Goal: Task Accomplishment & Management: Use online tool/utility

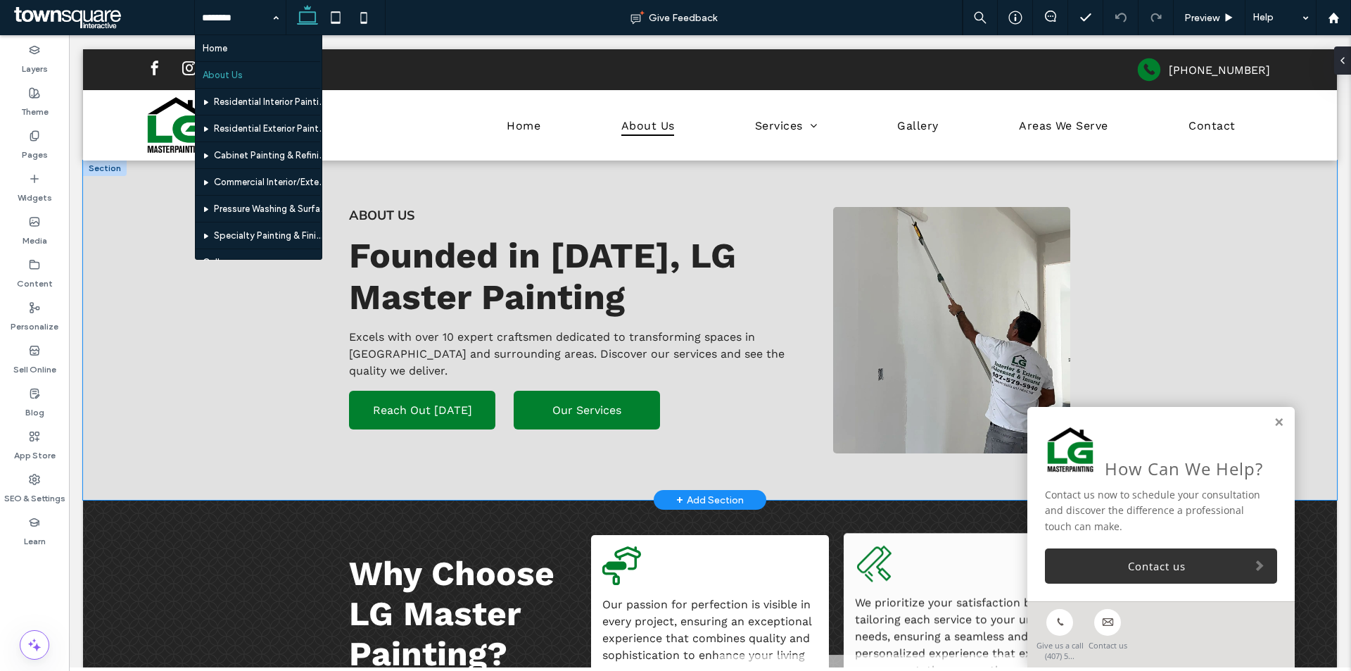
drag, startPoint x: 1186, startPoint y: 293, endPoint x: 1253, endPoint y: 384, distance: 112.2
click at [1190, 300] on div "About Us Founded in [DATE], LG Master Painting Excels with over 10 expert craft…" at bounding box center [710, 329] width 1254 height 339
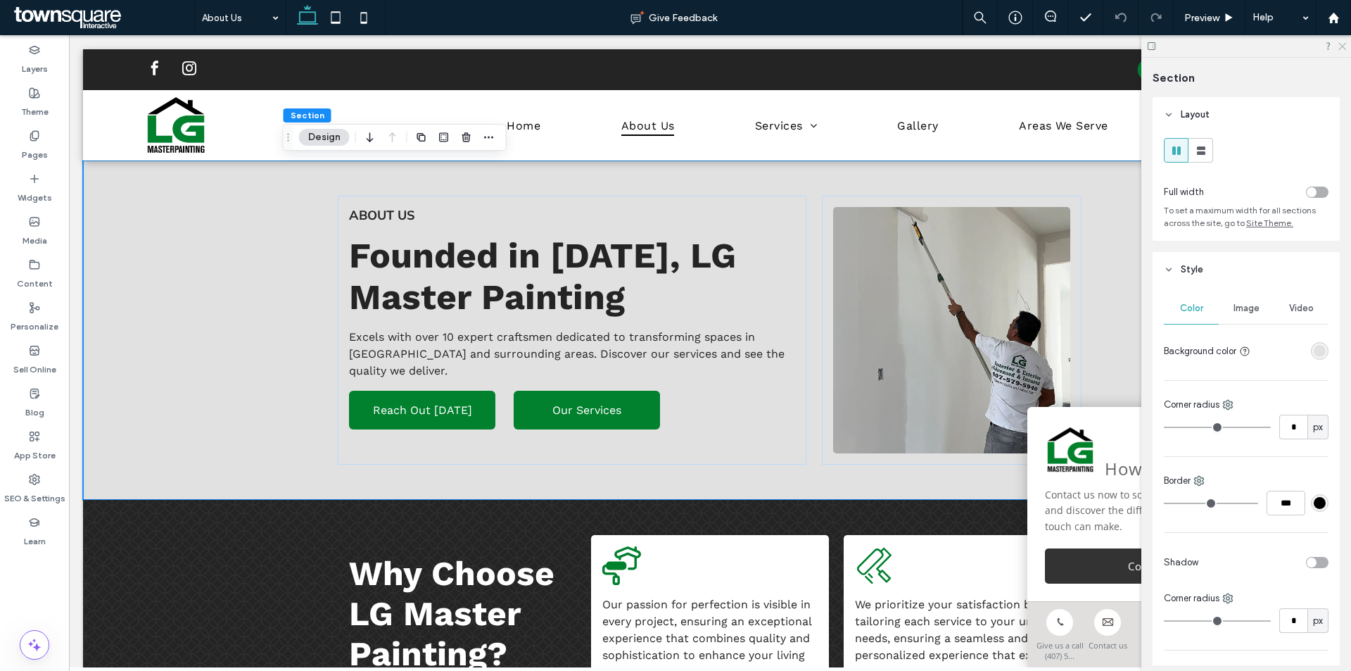
drag, startPoint x: 1341, startPoint y: 43, endPoint x: 1229, endPoint y: 106, distance: 128.8
click at [1341, 43] on icon at bounding box center [1341, 45] width 9 height 9
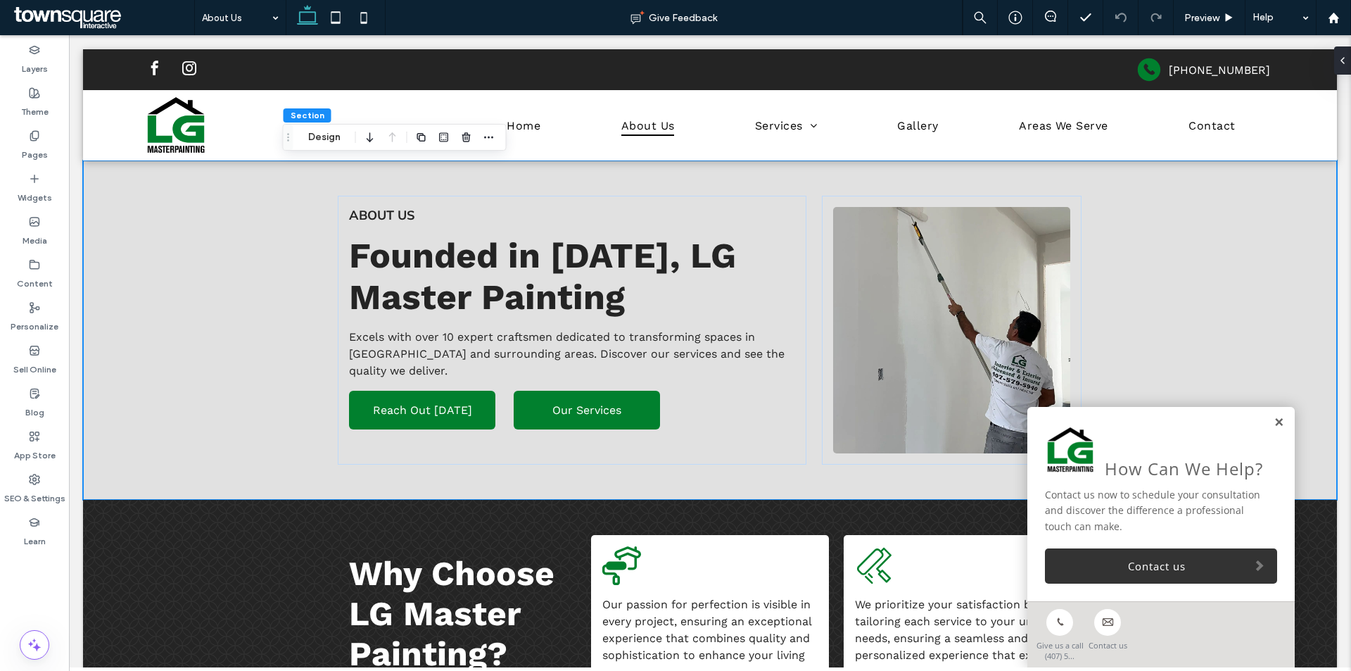
click at [1274, 422] on link at bounding box center [1279, 423] width 11 height 12
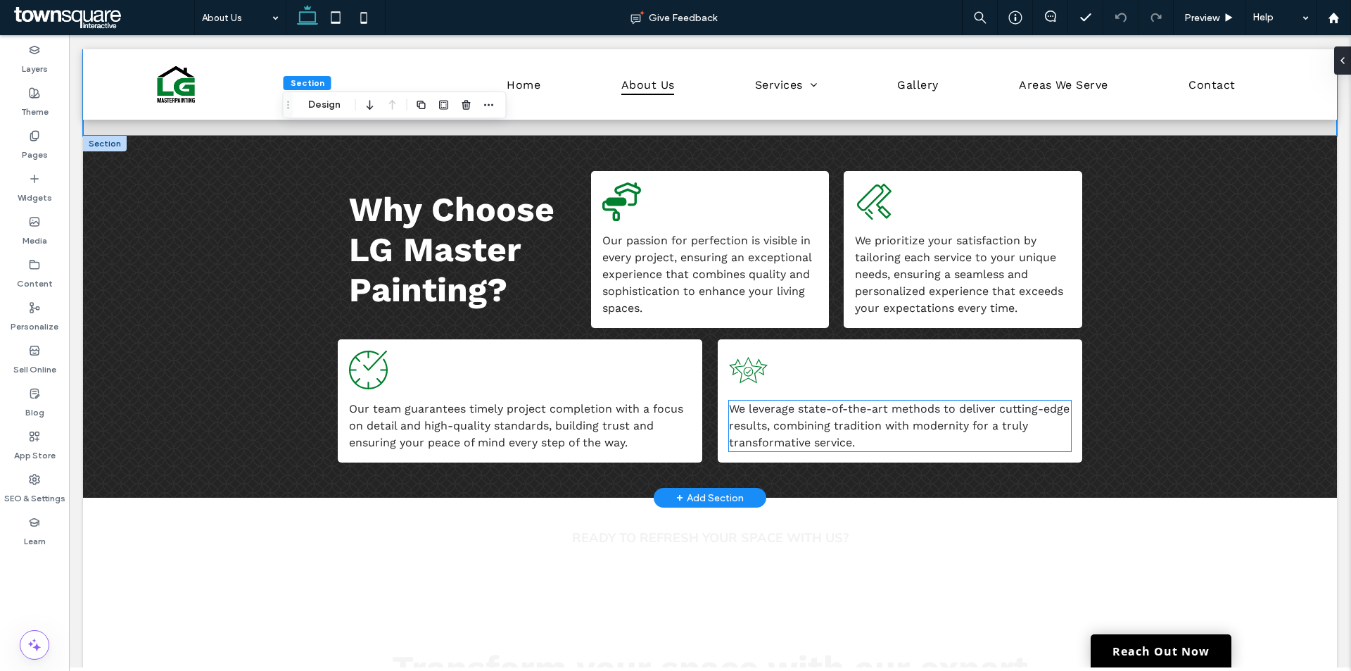
scroll to position [352, 0]
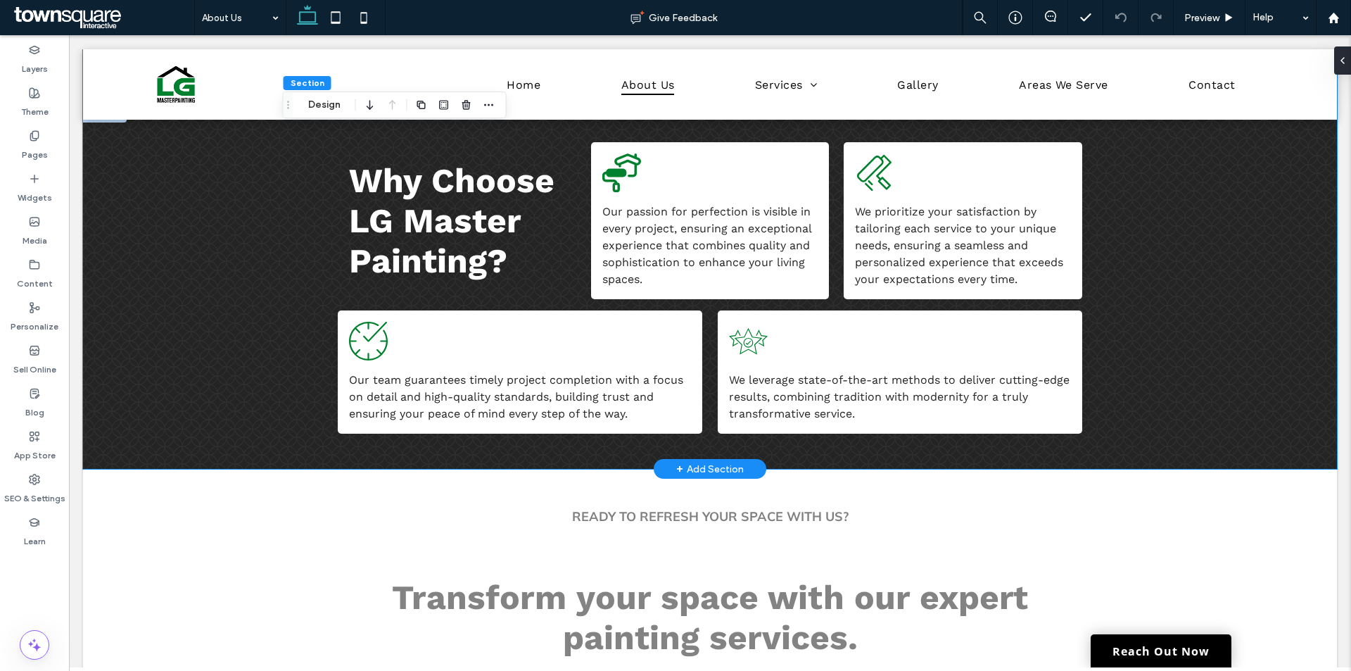
click at [192, 240] on div "Why Choose LG Master Painting? Our passion for perfection is visible in every p…" at bounding box center [710, 288] width 1254 height 362
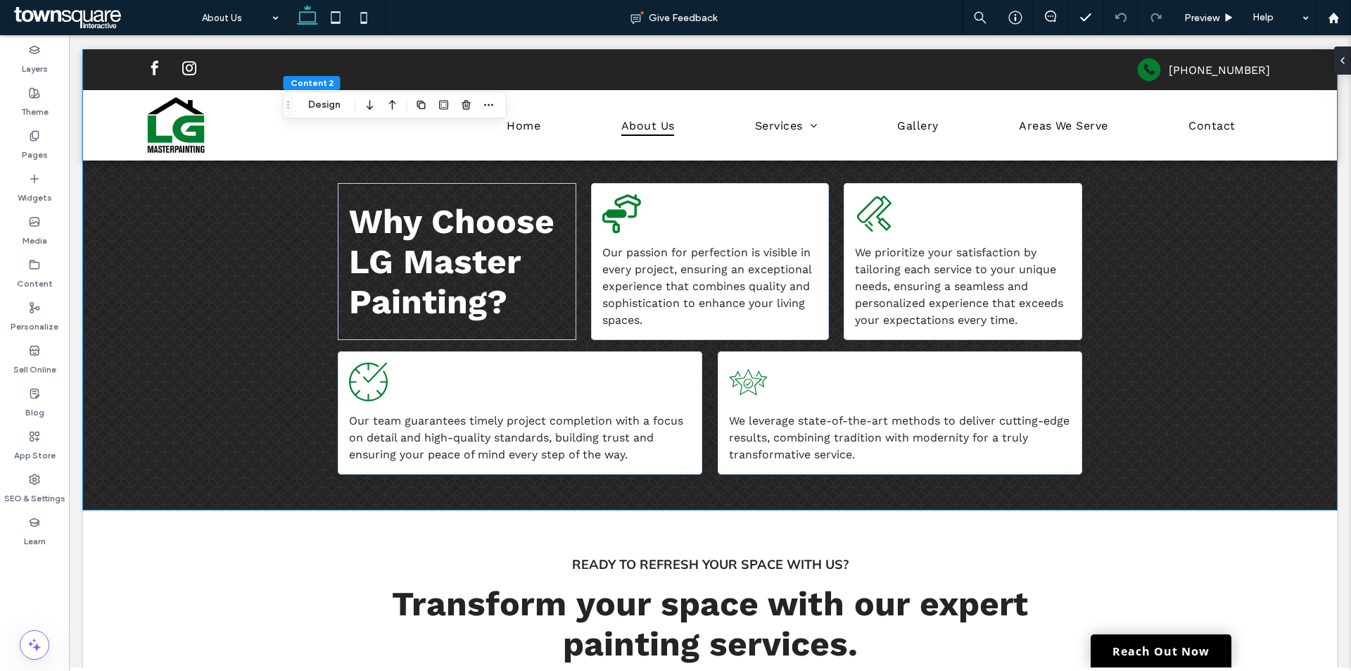
scroll to position [0, 0]
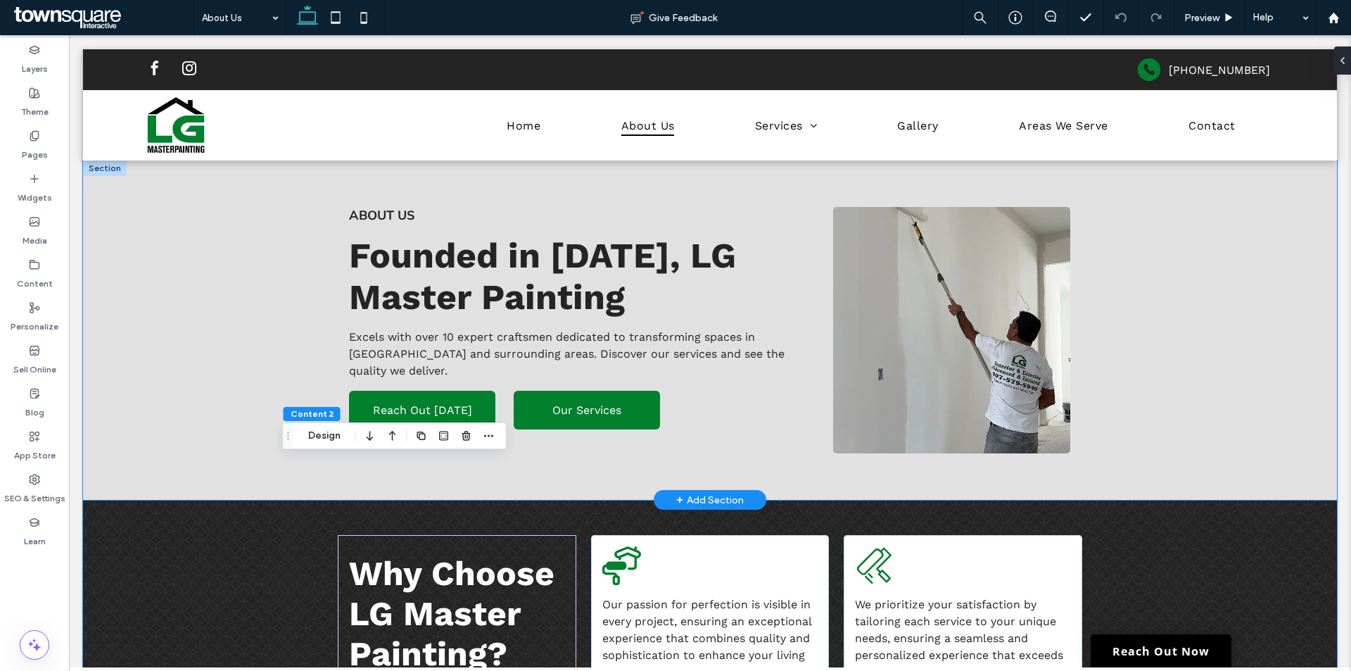
click at [167, 236] on div "About Us Founded in [DATE], LG Master Painting Excels with over 10 expert craft…" at bounding box center [710, 329] width 1254 height 339
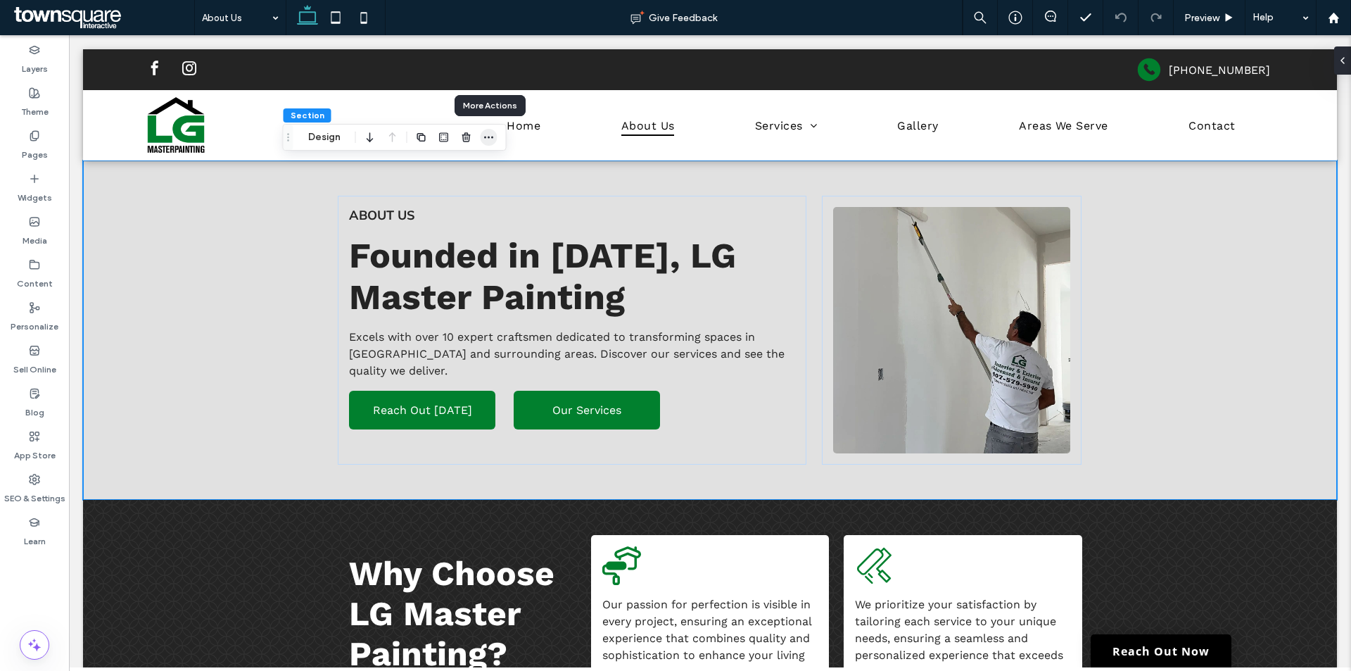
click at [485, 137] on use "button" at bounding box center [488, 138] width 9 height 2
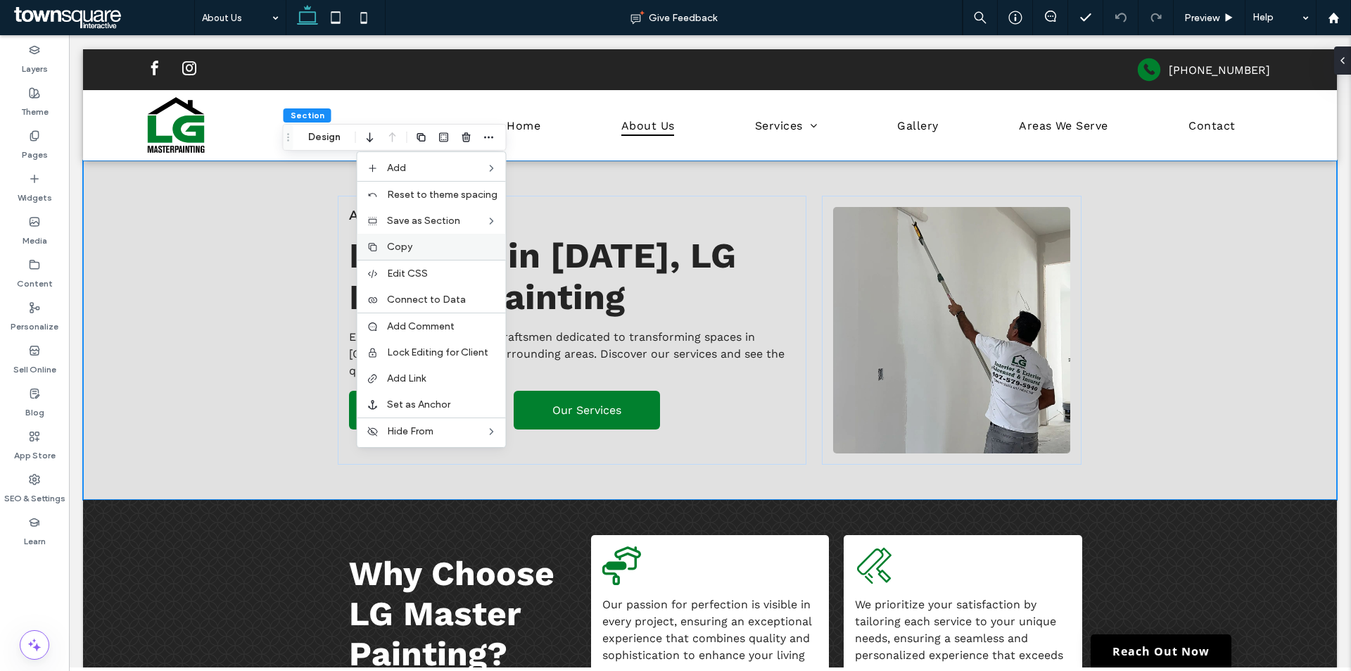
click at [429, 248] on label "Copy" at bounding box center [442, 247] width 110 height 12
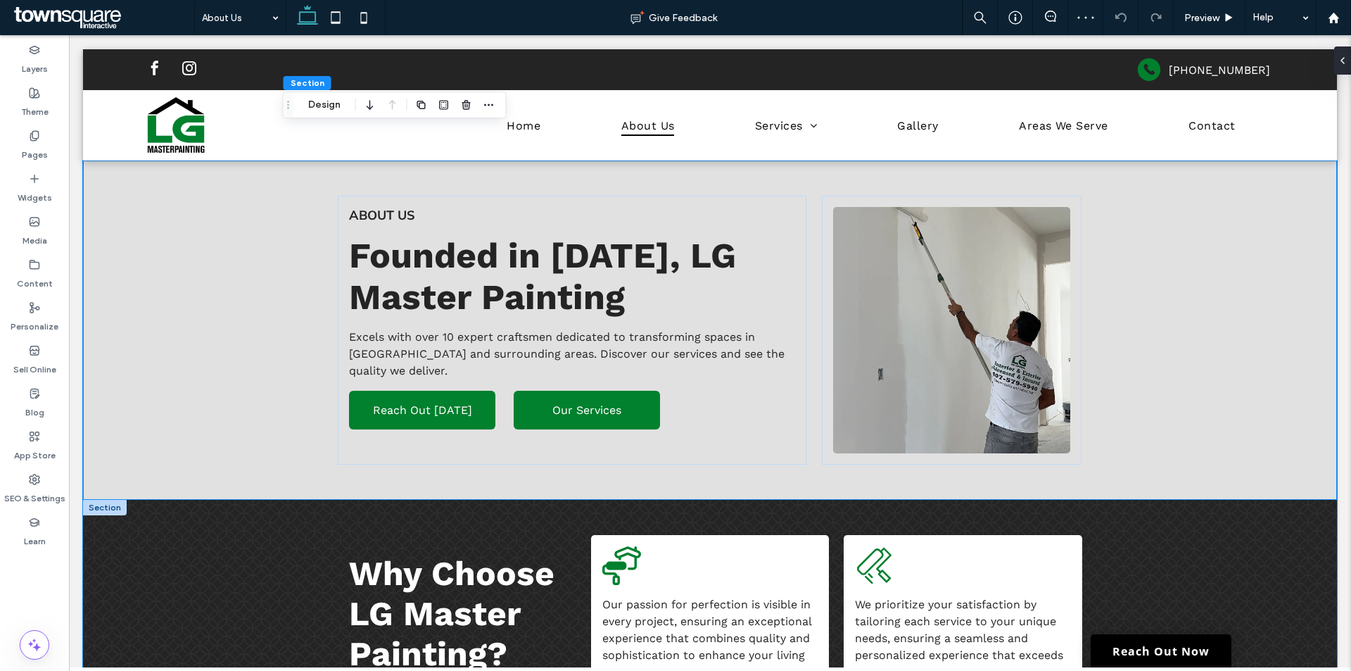
click at [162, 567] on div "Why Choose LG Master Painting? Our passion for perfection is visible in every p…" at bounding box center [710, 681] width 1254 height 362
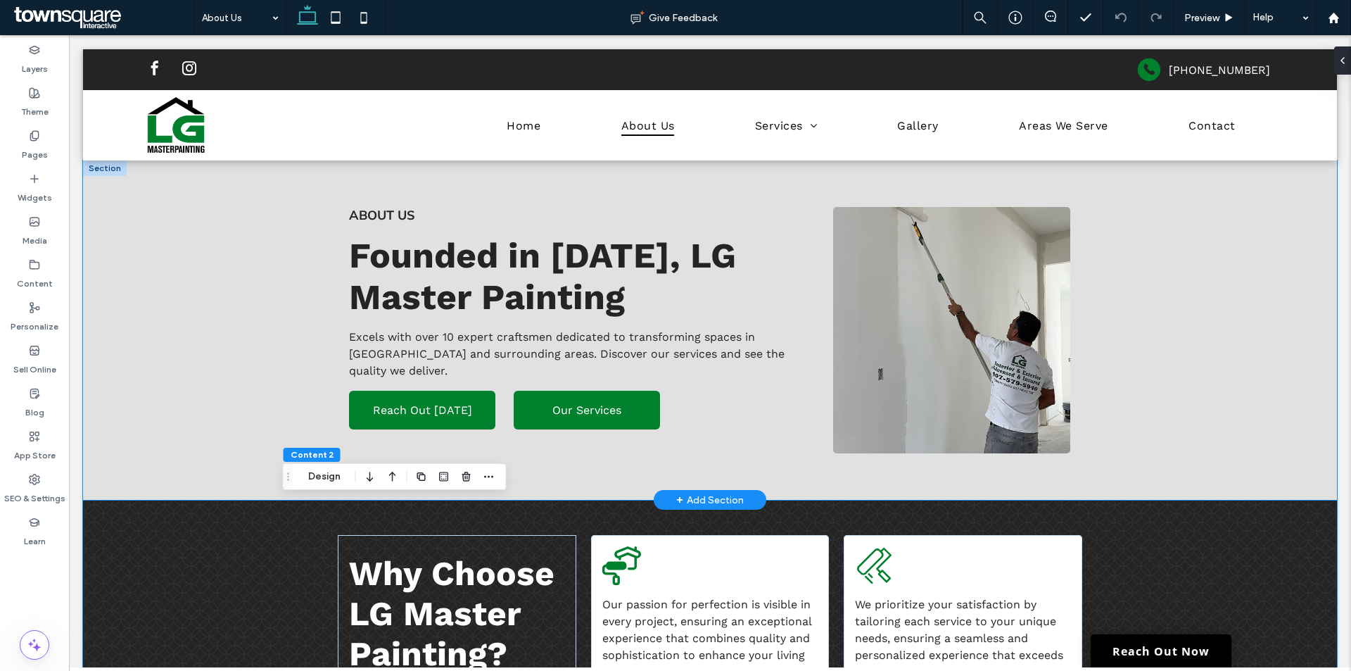
click at [205, 347] on div "About Us Founded in [DATE], LG Master Painting Excels with over 10 expert craft…" at bounding box center [710, 329] width 1254 height 339
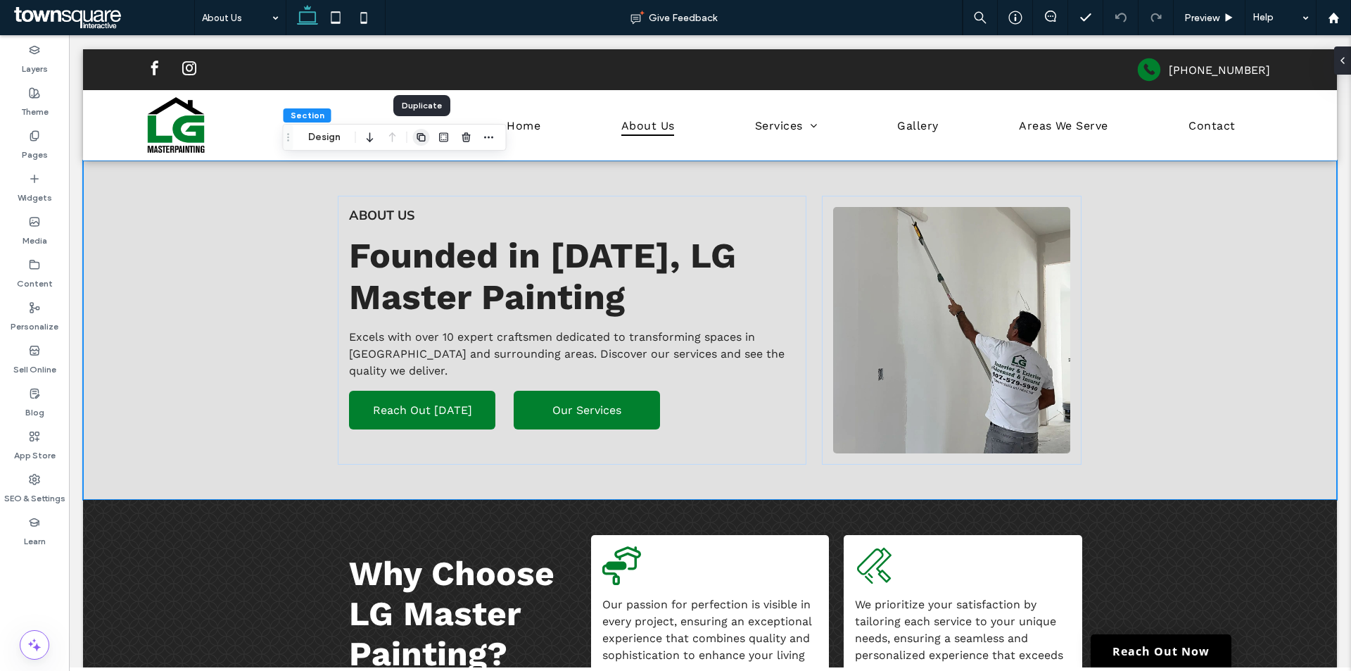
click at [419, 136] on use "button" at bounding box center [421, 137] width 8 height 8
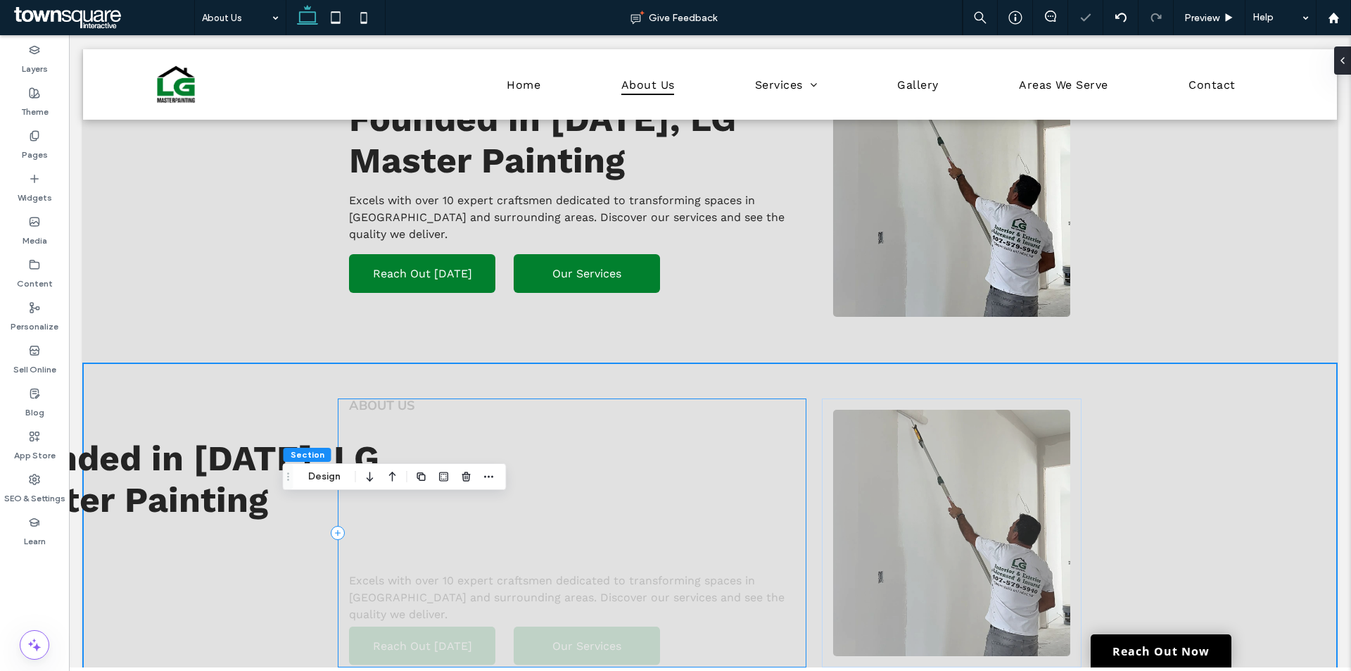
scroll to position [234, 0]
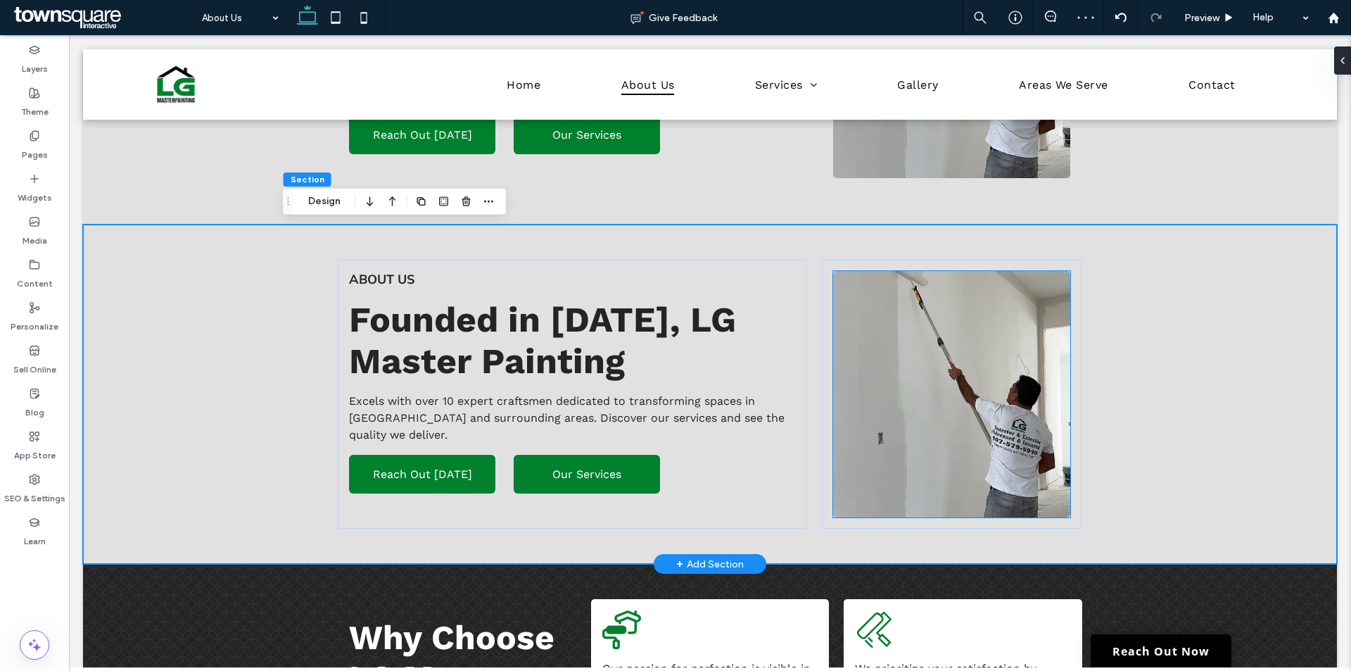
click at [867, 280] on img at bounding box center [952, 394] width 238 height 246
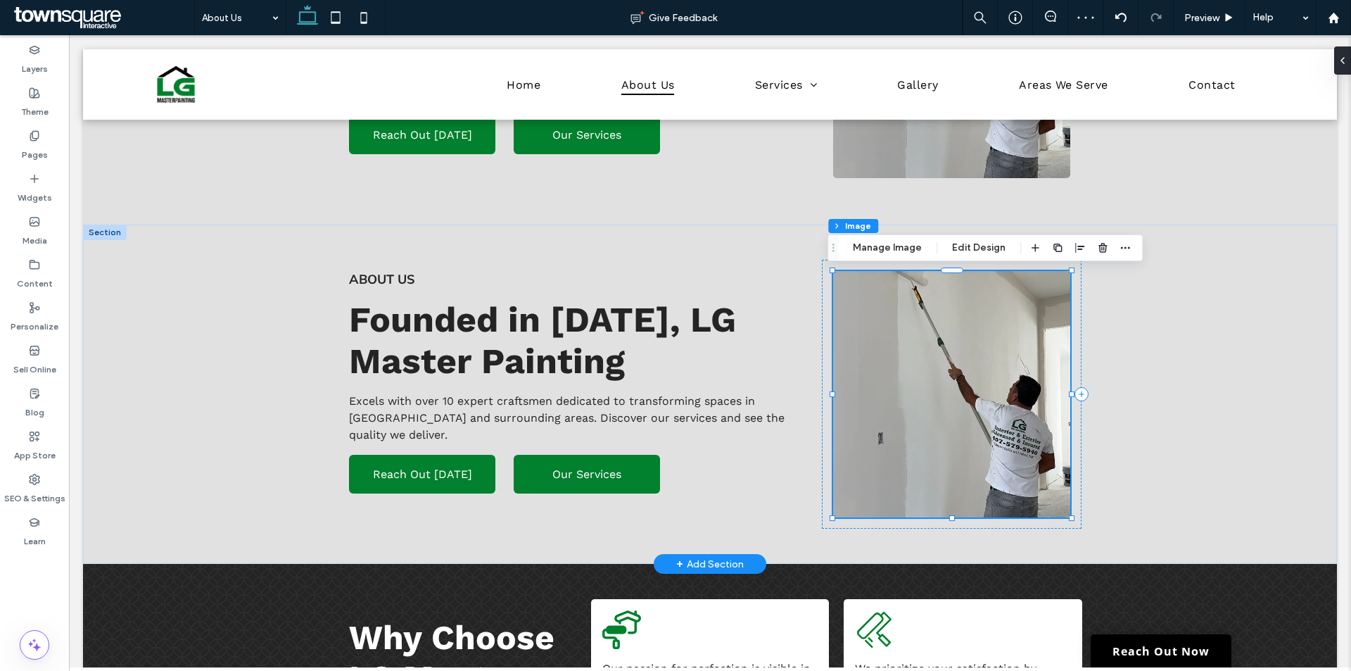
type input "*"
click at [823, 270] on div at bounding box center [952, 394] width 260 height 269
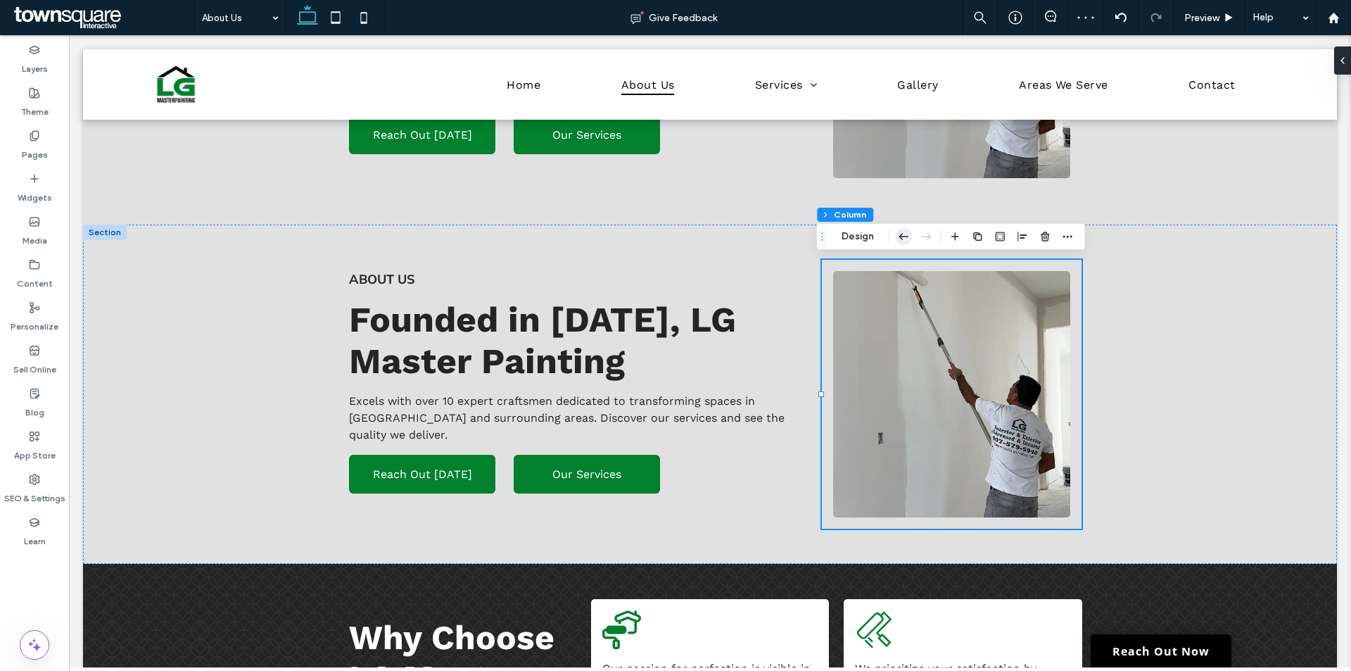
click at [900, 231] on icon "button" at bounding box center [903, 236] width 17 height 25
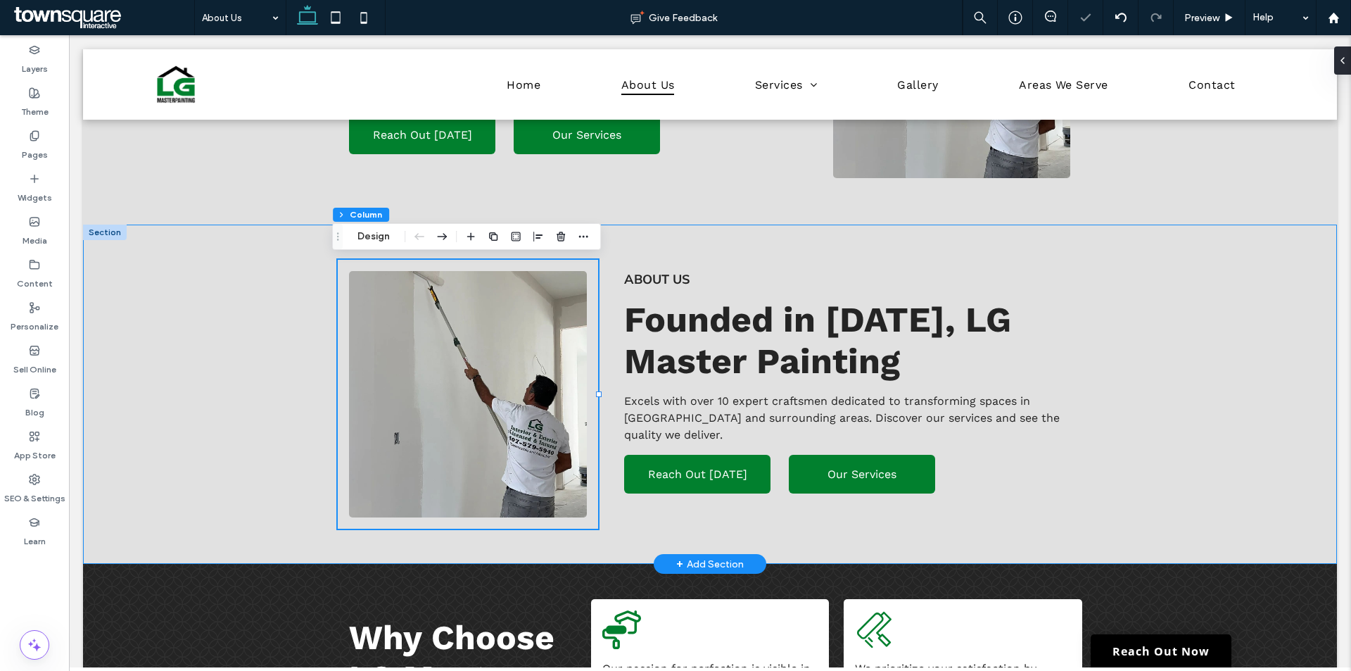
drag, startPoint x: 191, startPoint y: 303, endPoint x: 277, endPoint y: 303, distance: 85.9
click at [191, 302] on div "About Us Founded in [DATE], LG Master Painting Excels with over 10 expert craft…" at bounding box center [710, 393] width 1254 height 339
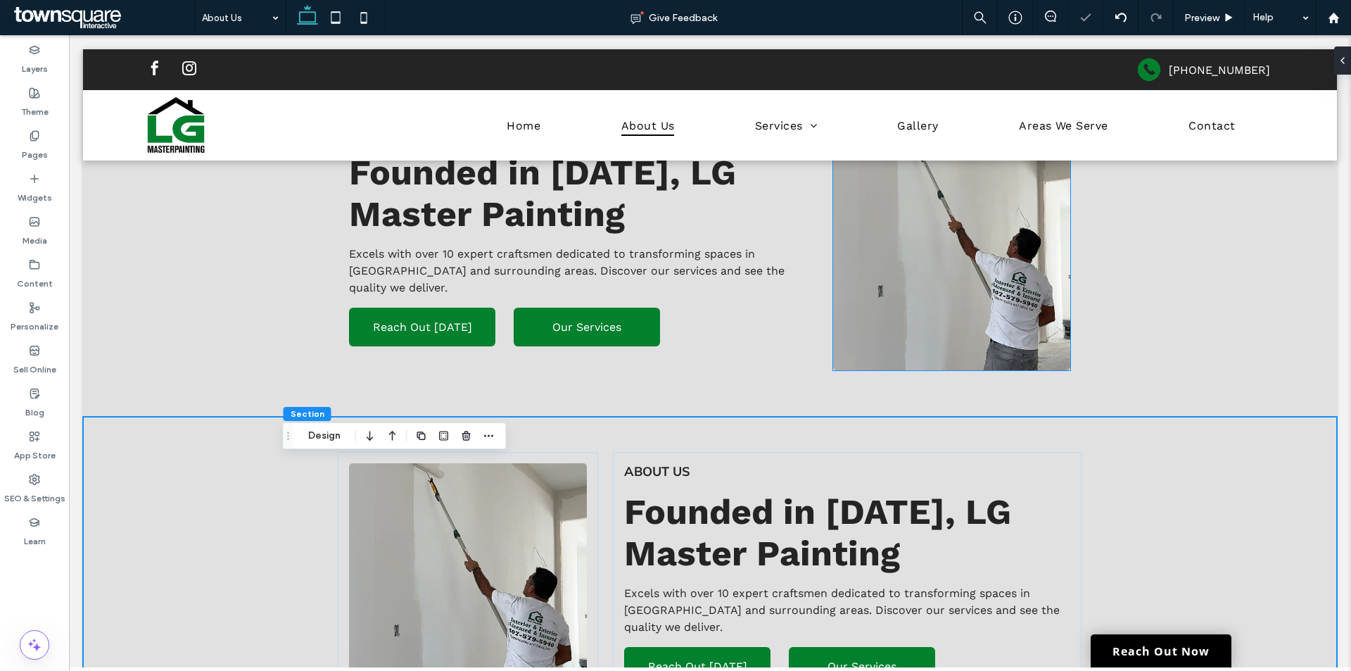
scroll to position [118, 0]
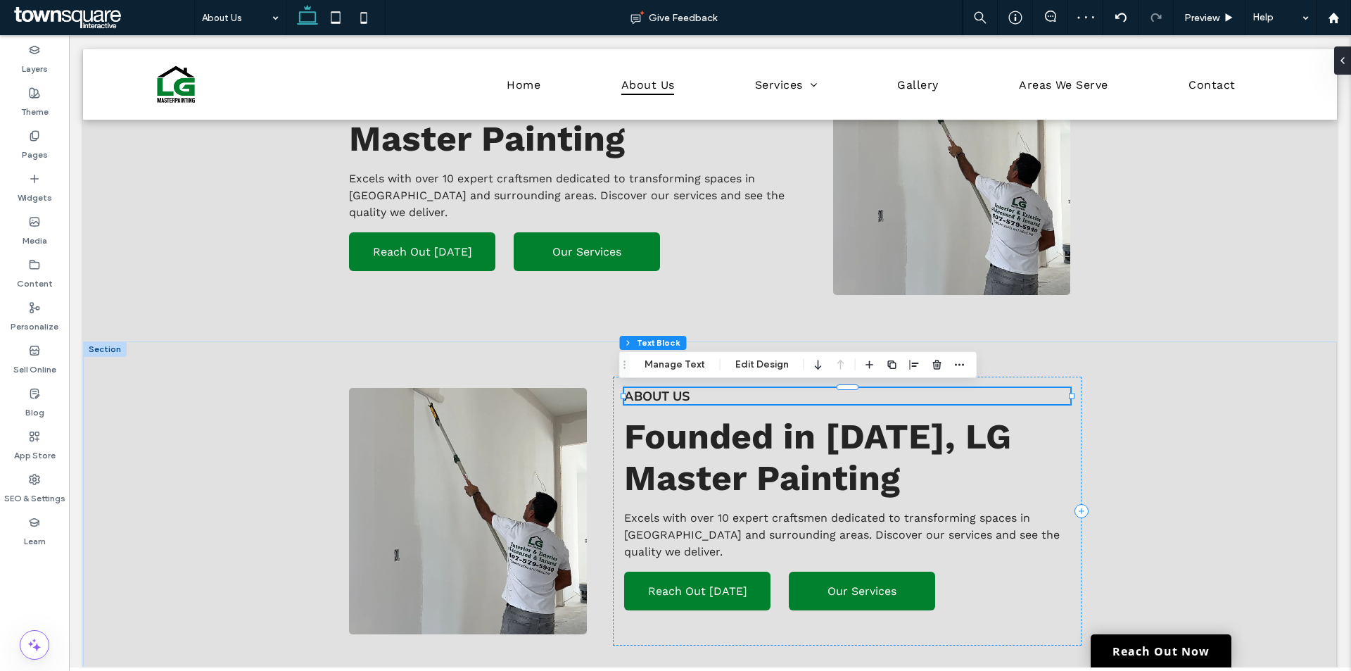
click at [654, 398] on div "About Us" at bounding box center [847, 396] width 446 height 16
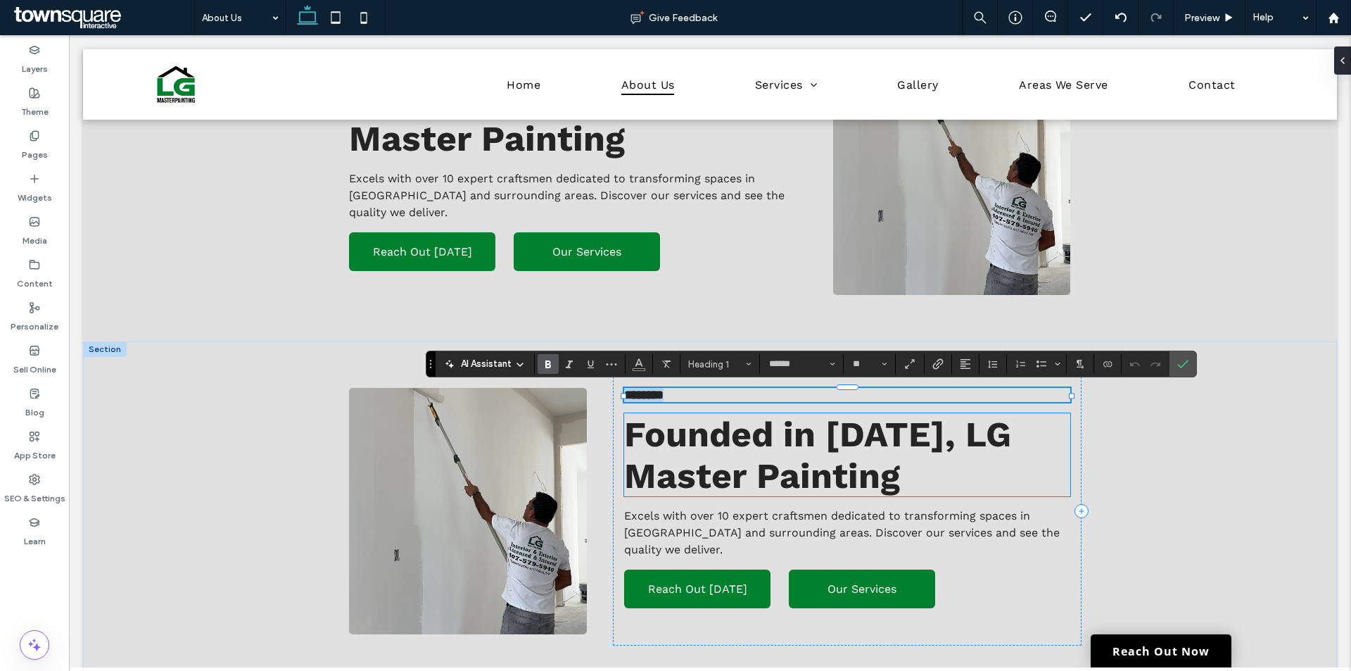
click at [904, 464] on h2 "Founded in [DATE], LG Master Painting" at bounding box center [847, 454] width 446 height 83
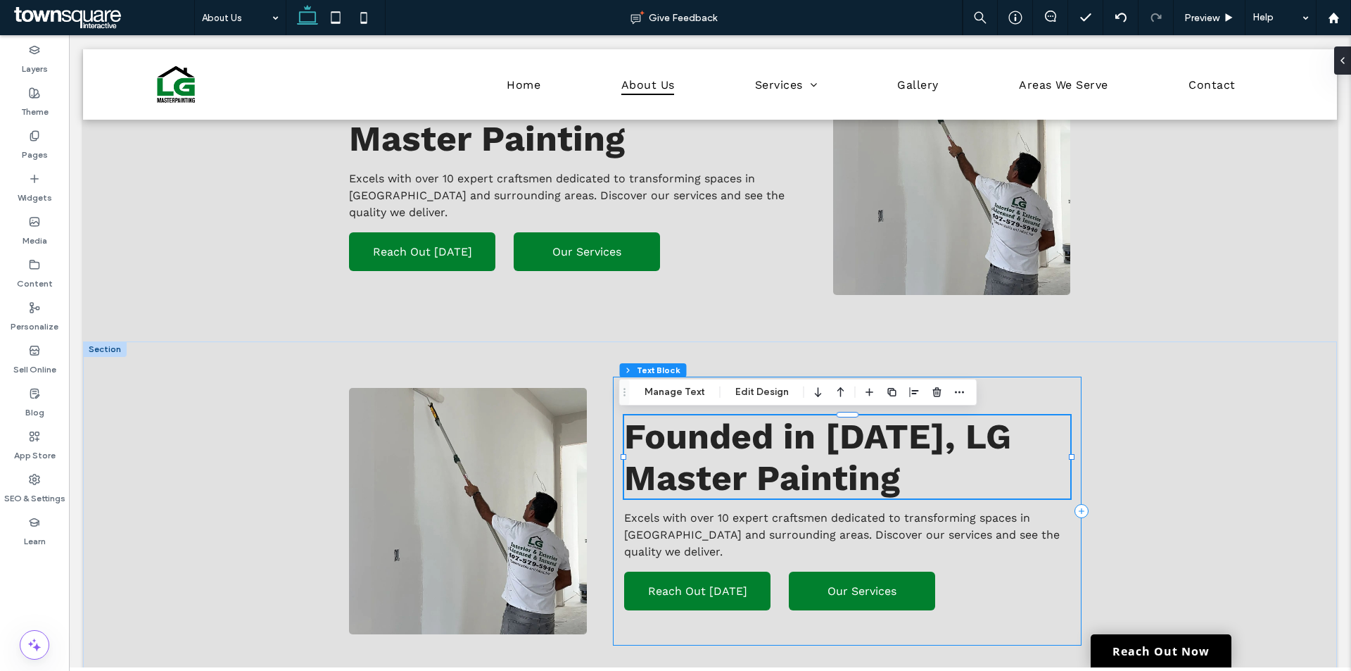
drag, startPoint x: 1031, startPoint y: 383, endPoint x: 1032, endPoint y: 400, distance: 16.9
click at [1032, 385] on div "About Us Founded in [DATE], LG Master Painting Excels with over 10 expert craft…" at bounding box center [847, 510] width 469 height 269
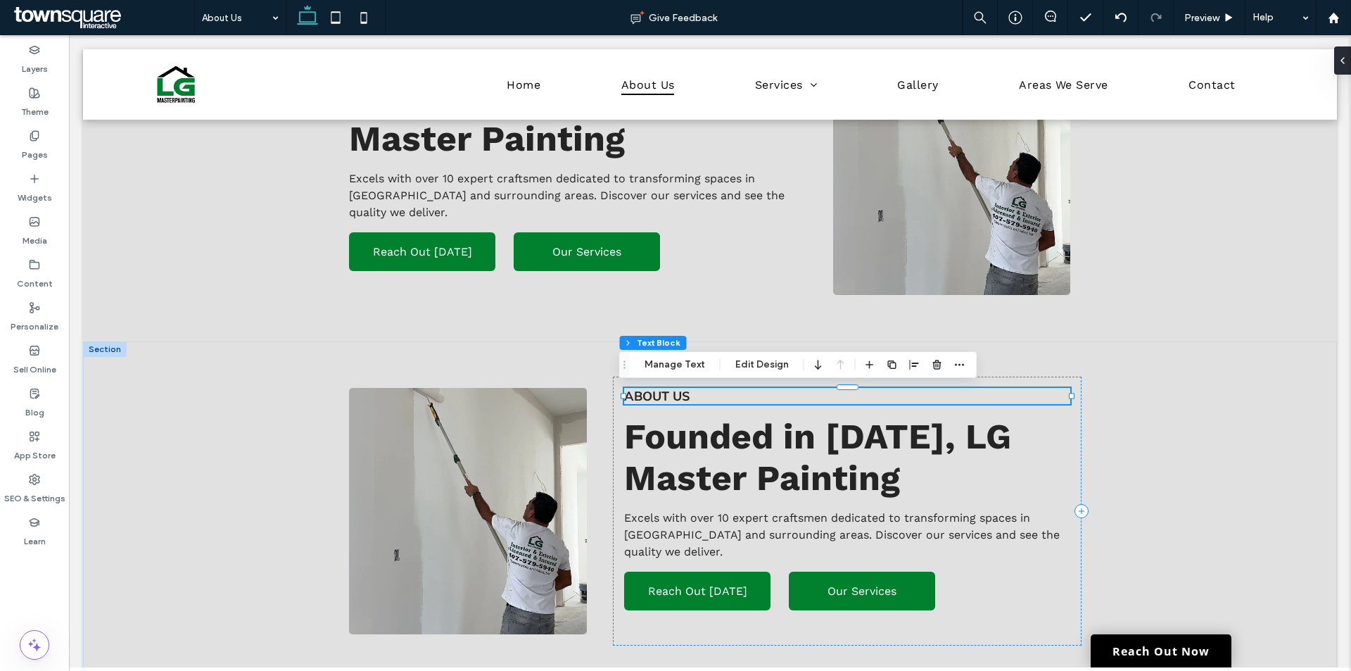
scroll to position [4, 0]
drag, startPoint x: 934, startPoint y: 360, endPoint x: 1023, endPoint y: 364, distance: 89.4
click at [934, 360] on use "button" at bounding box center [936, 364] width 8 height 9
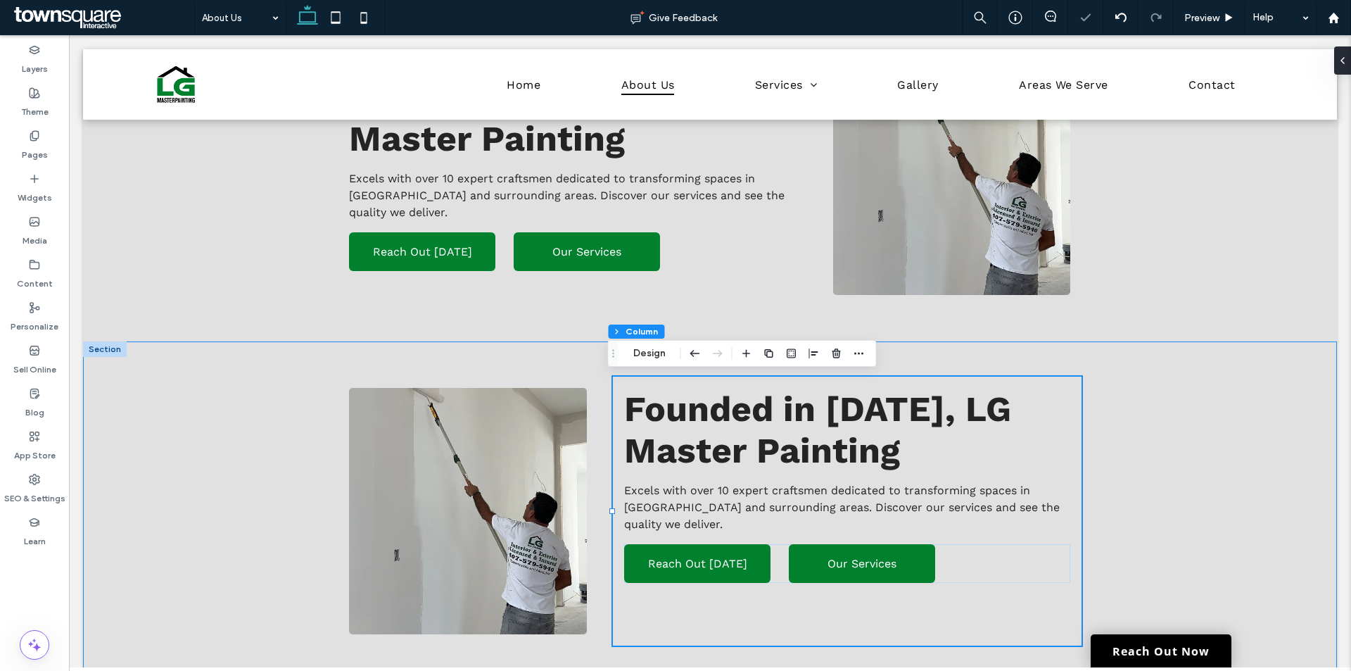
drag, startPoint x: 1162, startPoint y: 418, endPoint x: 692, endPoint y: 393, distance: 470.7
click at [1153, 419] on div "Founded in [DATE], LG Master Painting Excels with over 10 expert craftsmen dedi…" at bounding box center [710, 510] width 1254 height 339
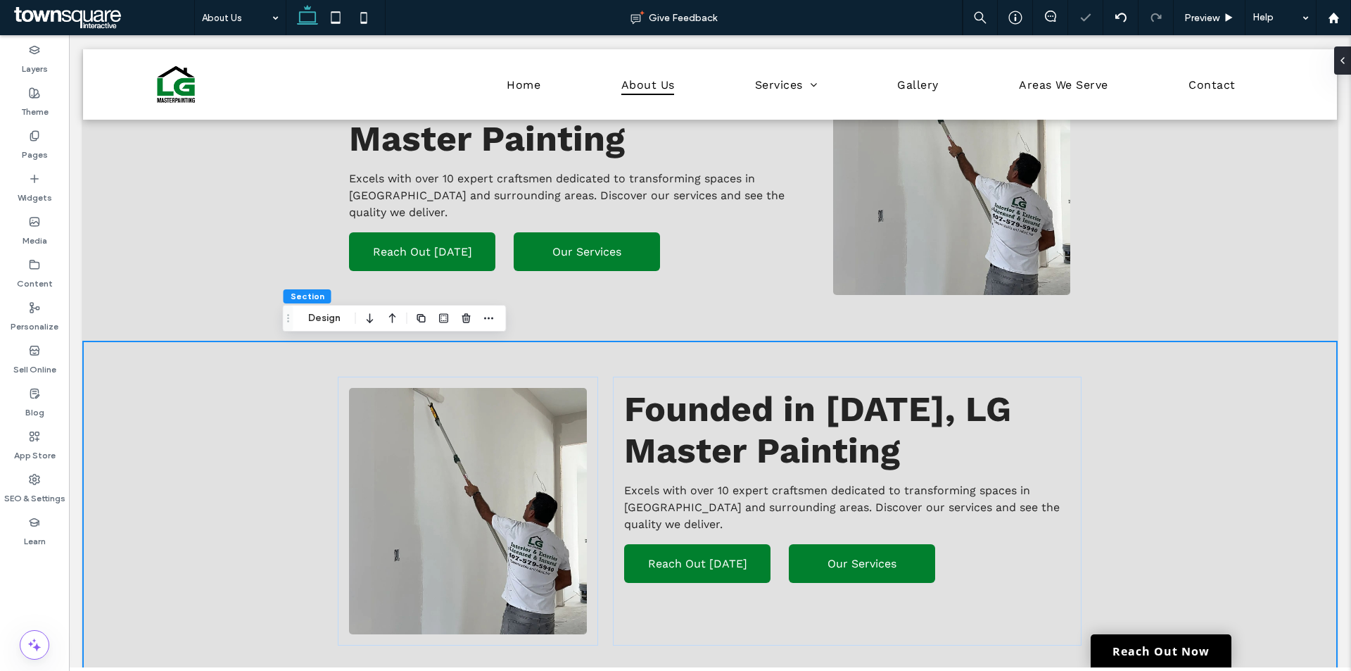
click at [241, 386] on div "Founded in [DATE], LG Master Painting Excels with over 10 expert craftsmen dedi…" at bounding box center [710, 510] width 1254 height 339
click at [324, 319] on button "Design" at bounding box center [324, 318] width 51 height 17
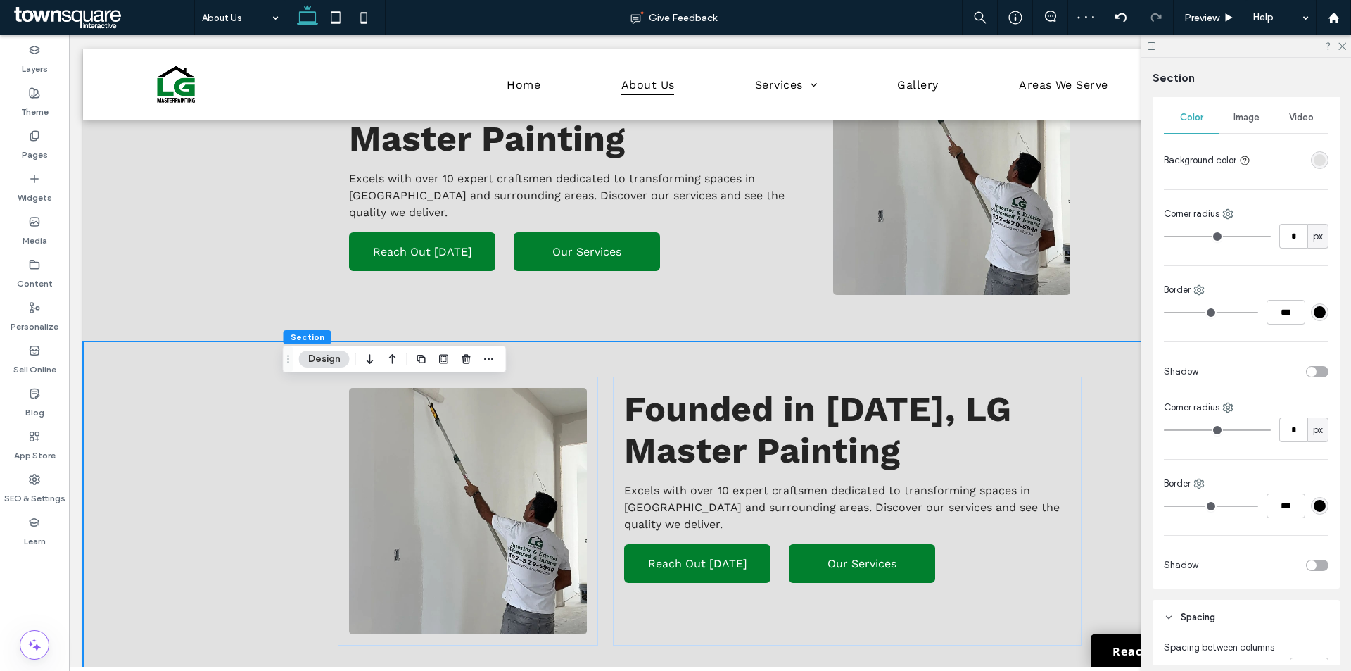
scroll to position [118, 0]
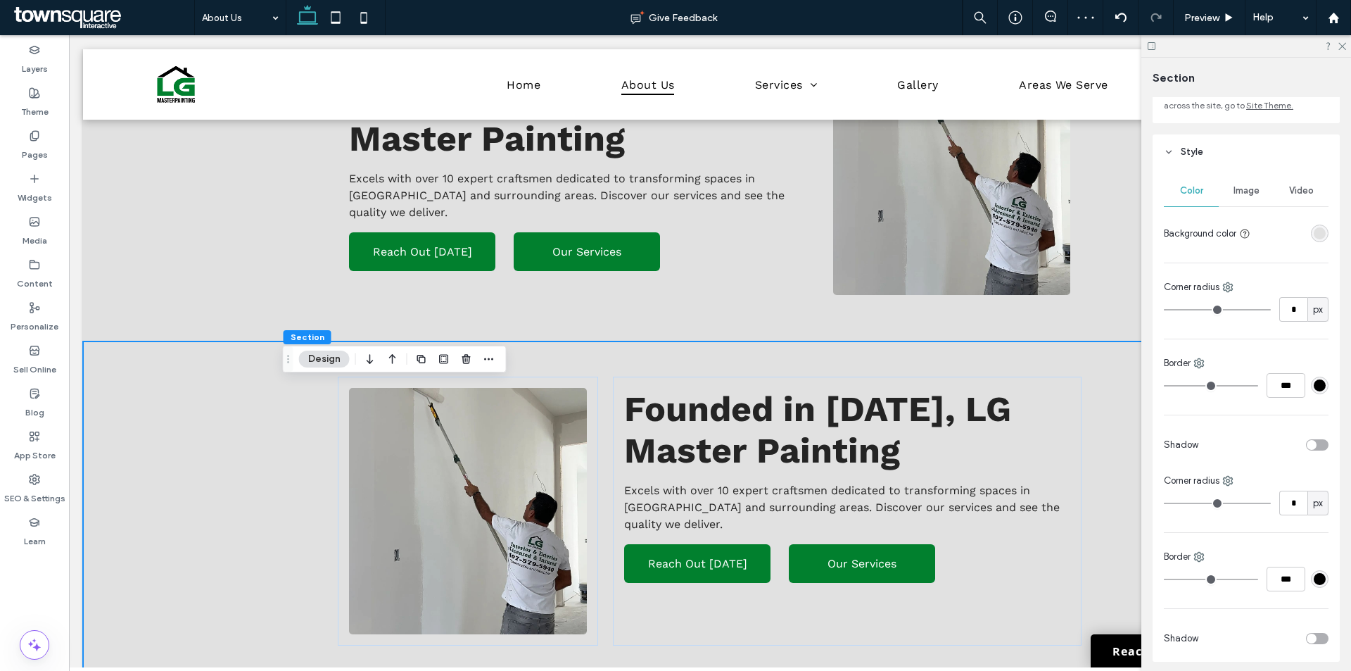
click at [1314, 230] on div "rgba(225, 225, 225, 1)" at bounding box center [1320, 233] width 12 height 12
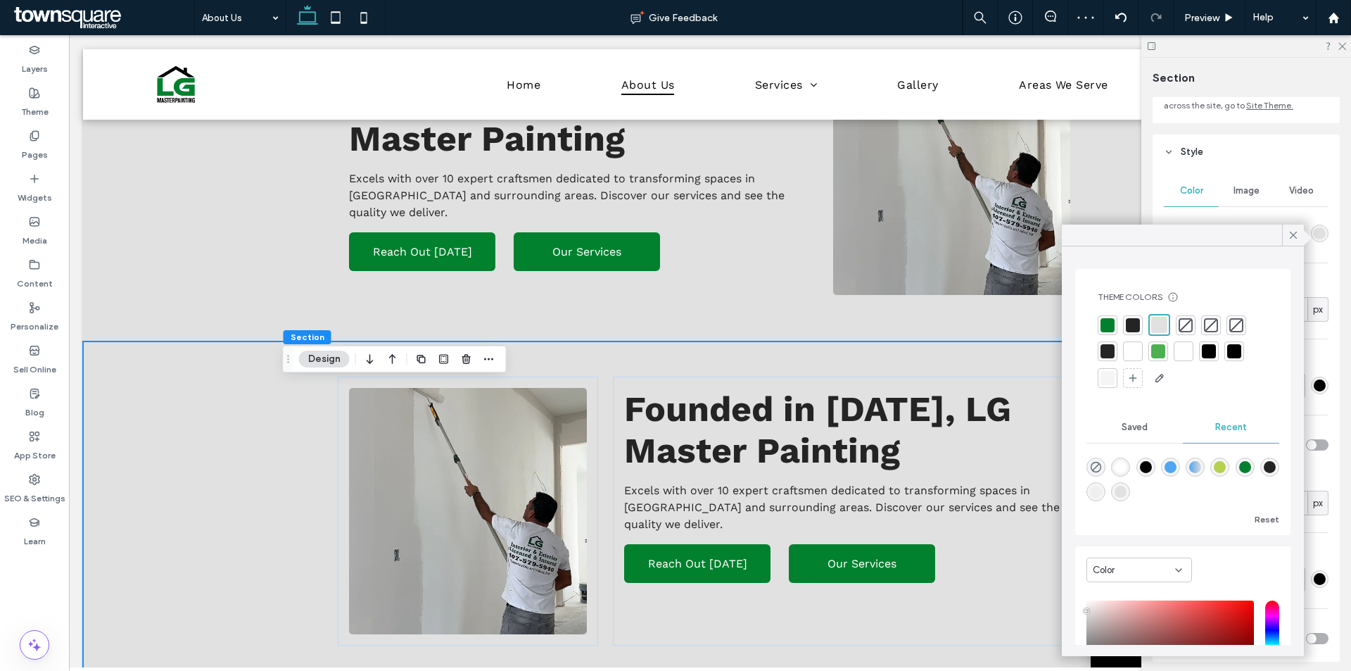
drag, startPoint x: 1137, startPoint y: 351, endPoint x: 1122, endPoint y: 354, distance: 14.4
click at [1136, 352] on div at bounding box center [1133, 351] width 14 height 14
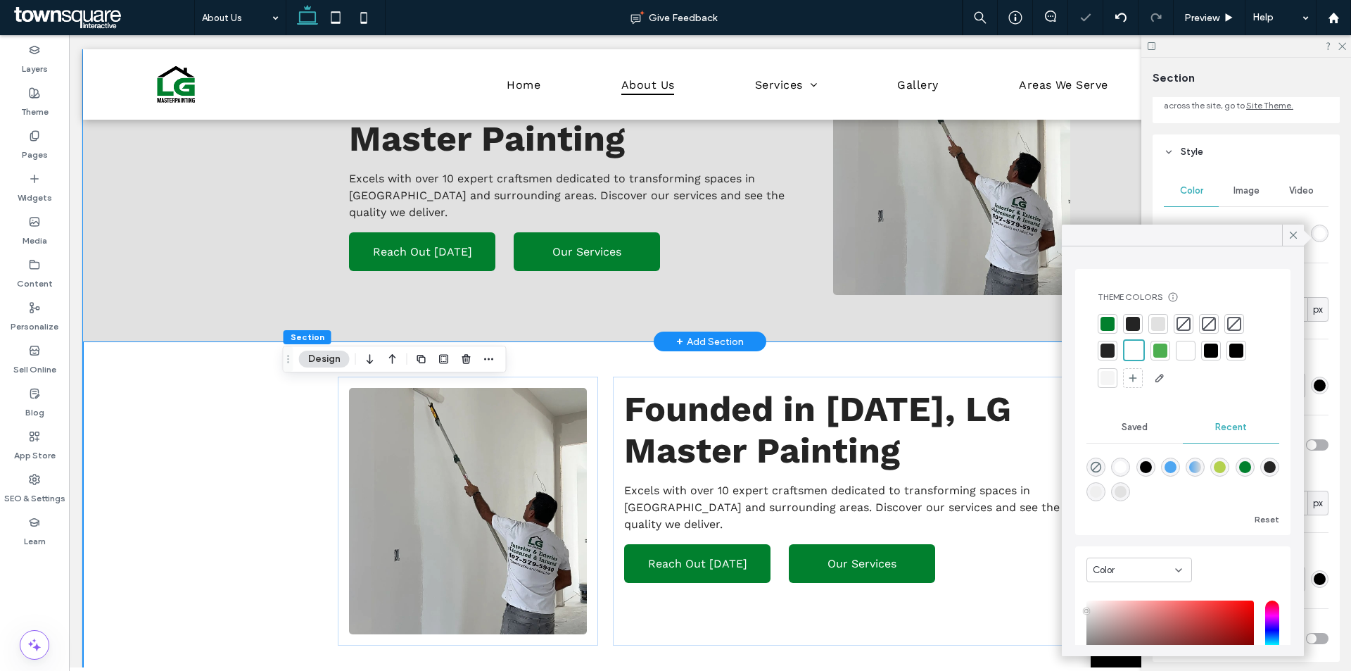
click at [187, 198] on div "About Us Founded in [DATE], LG Master Painting Excels with over 10 expert craft…" at bounding box center [710, 171] width 1254 height 339
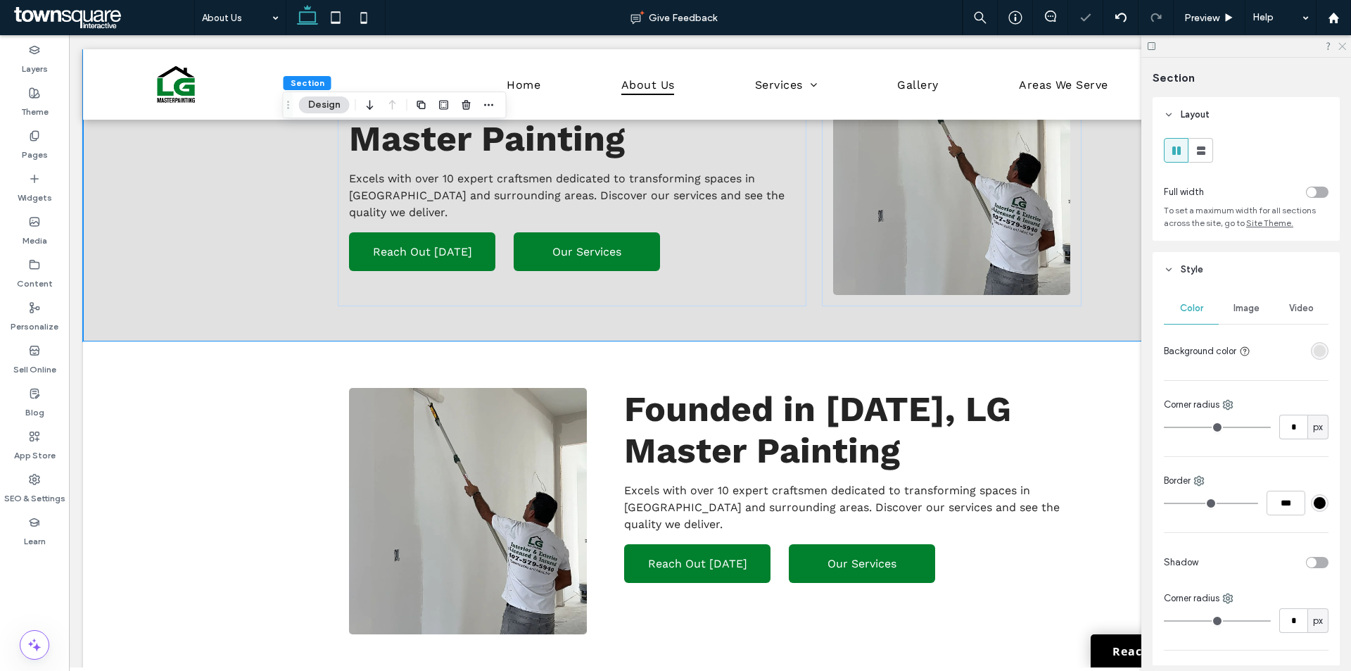
click at [1343, 41] on icon at bounding box center [1341, 45] width 9 height 9
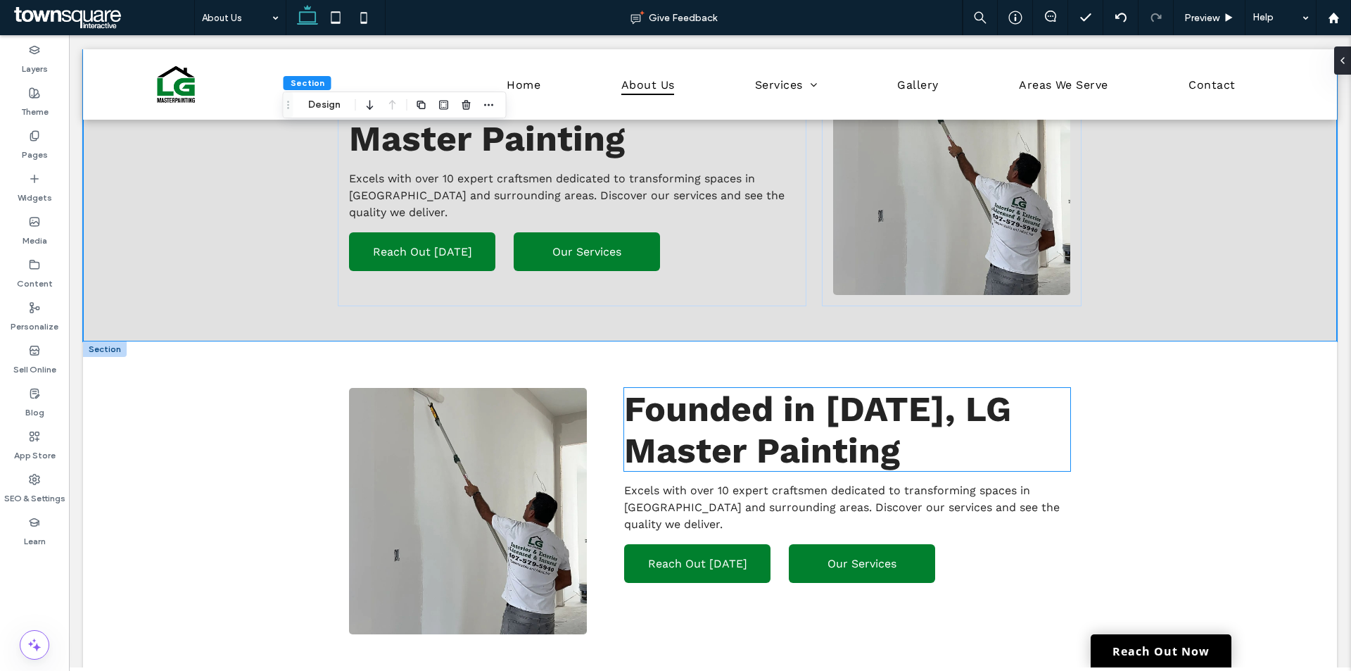
click at [733, 410] on span "Founded in [DATE], LG Master Painting" at bounding box center [817, 429] width 387 height 83
click at [734, 410] on div "Founded in [DATE], LG Master Painting" at bounding box center [847, 429] width 446 height 83
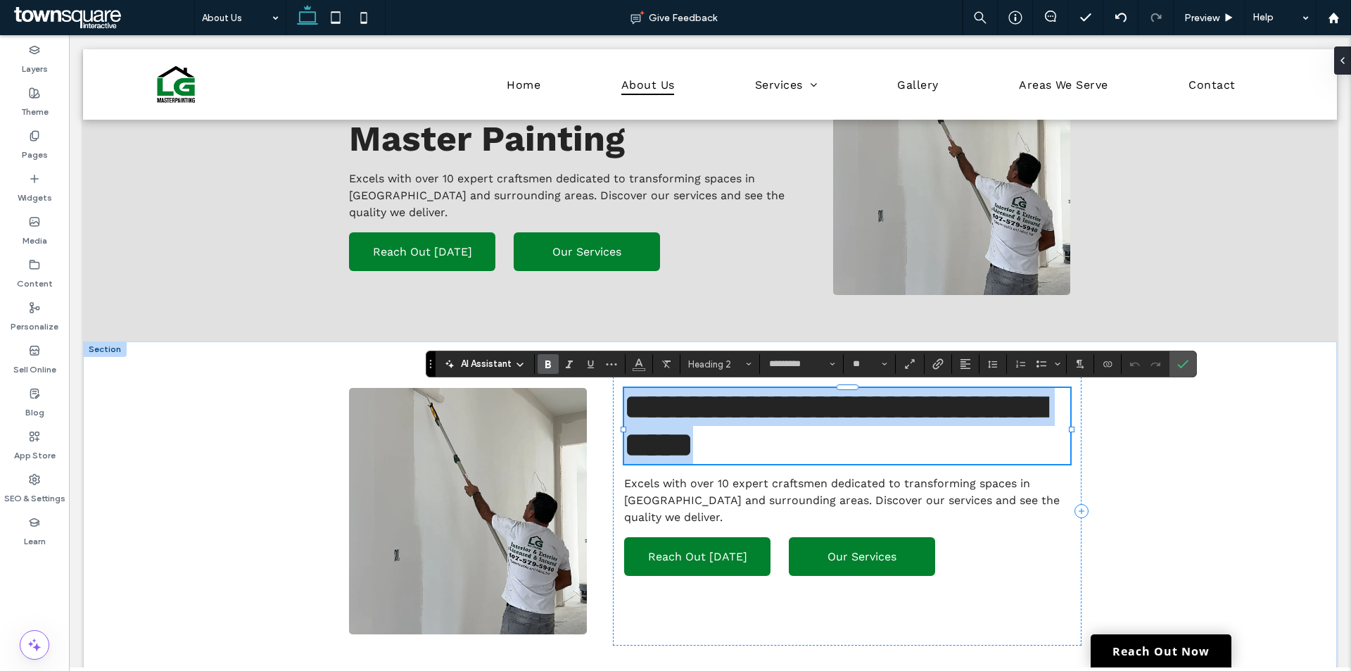
paste div
type input "**"
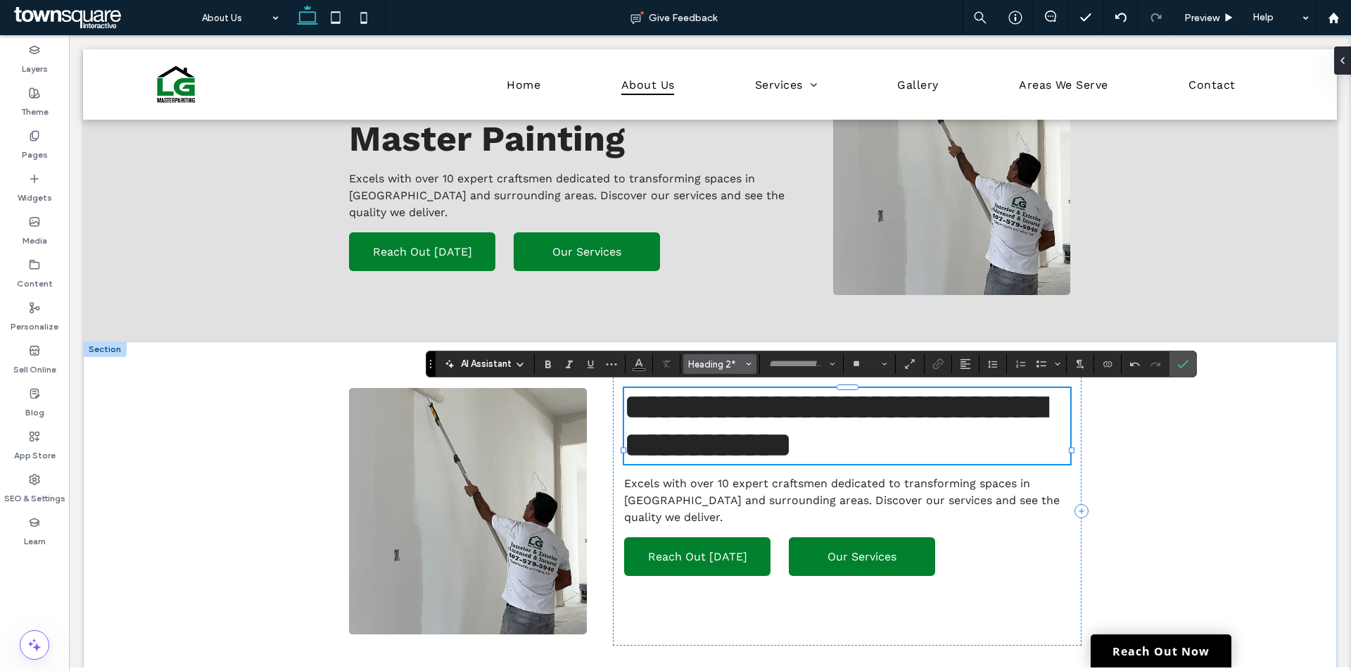
click at [744, 362] on button "Heading 2*" at bounding box center [719, 364] width 73 height 20
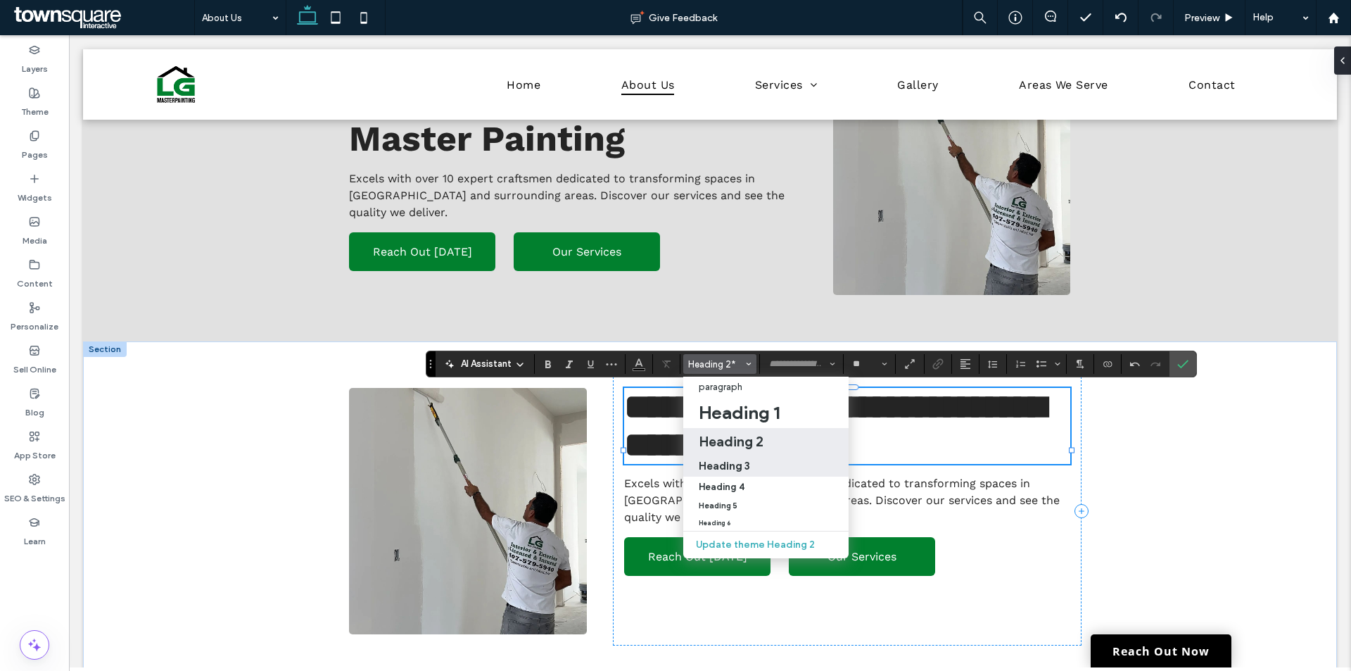
click at [720, 465] on h3 "Heading 3" at bounding box center [724, 465] width 51 height 13
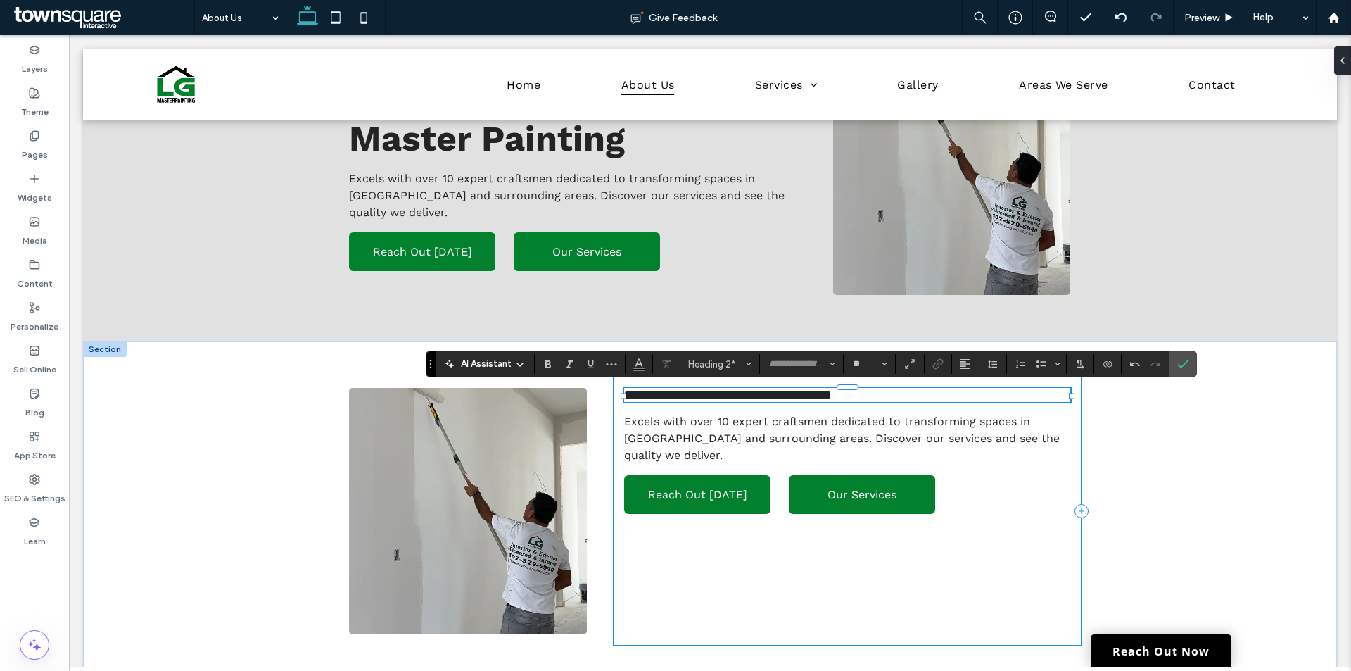
type input "******"
type input "**"
click at [749, 367] on span "Styles" at bounding box center [749, 364] width 6 height 18
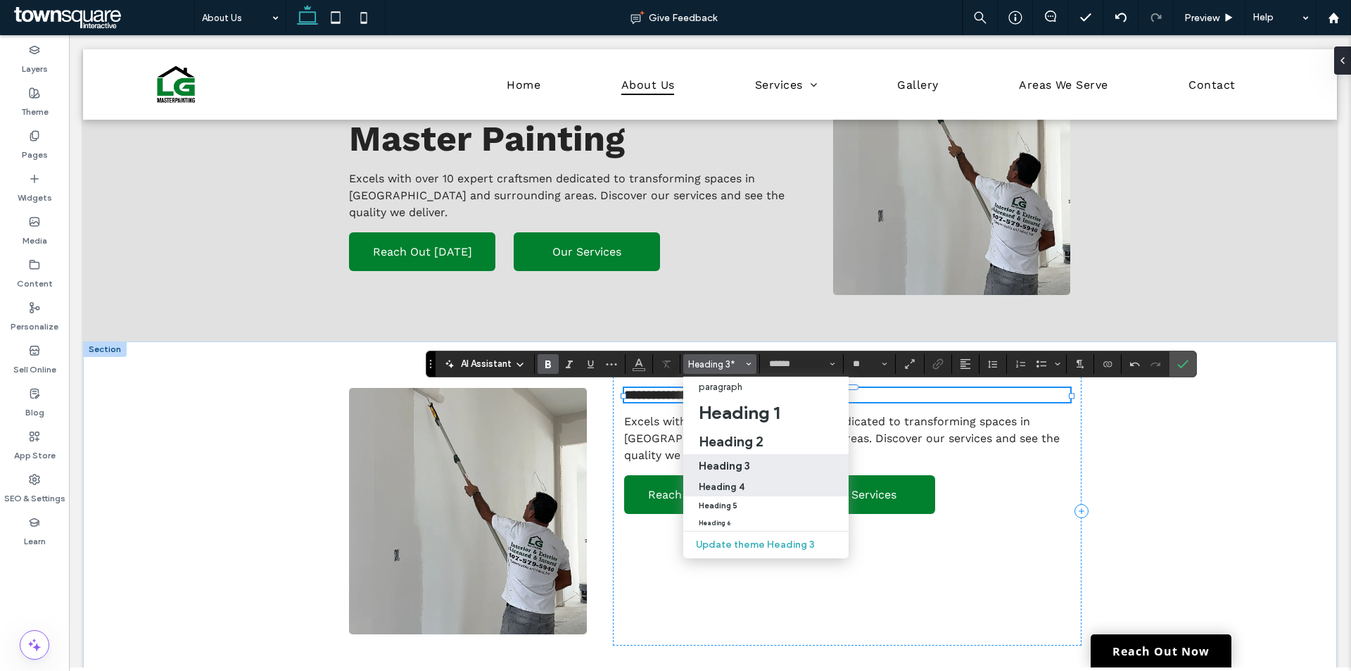
drag, startPoint x: 735, startPoint y: 485, endPoint x: 670, endPoint y: 451, distance: 73.0
click at [735, 485] on h4 "Heading 4" at bounding box center [722, 486] width 46 height 11
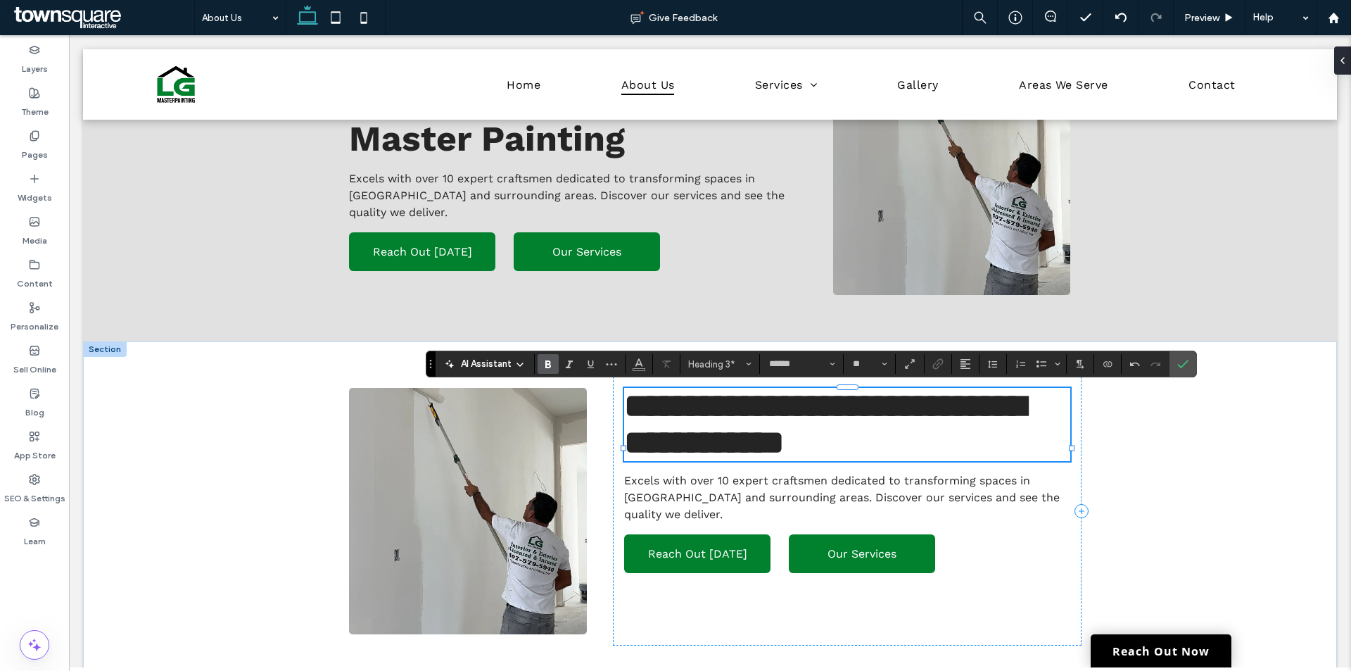
type input "*********"
type input "**"
click at [962, 461] on h4 "**********" at bounding box center [847, 424] width 446 height 73
click at [1123, 502] on div "**********" at bounding box center [710, 510] width 844 height 339
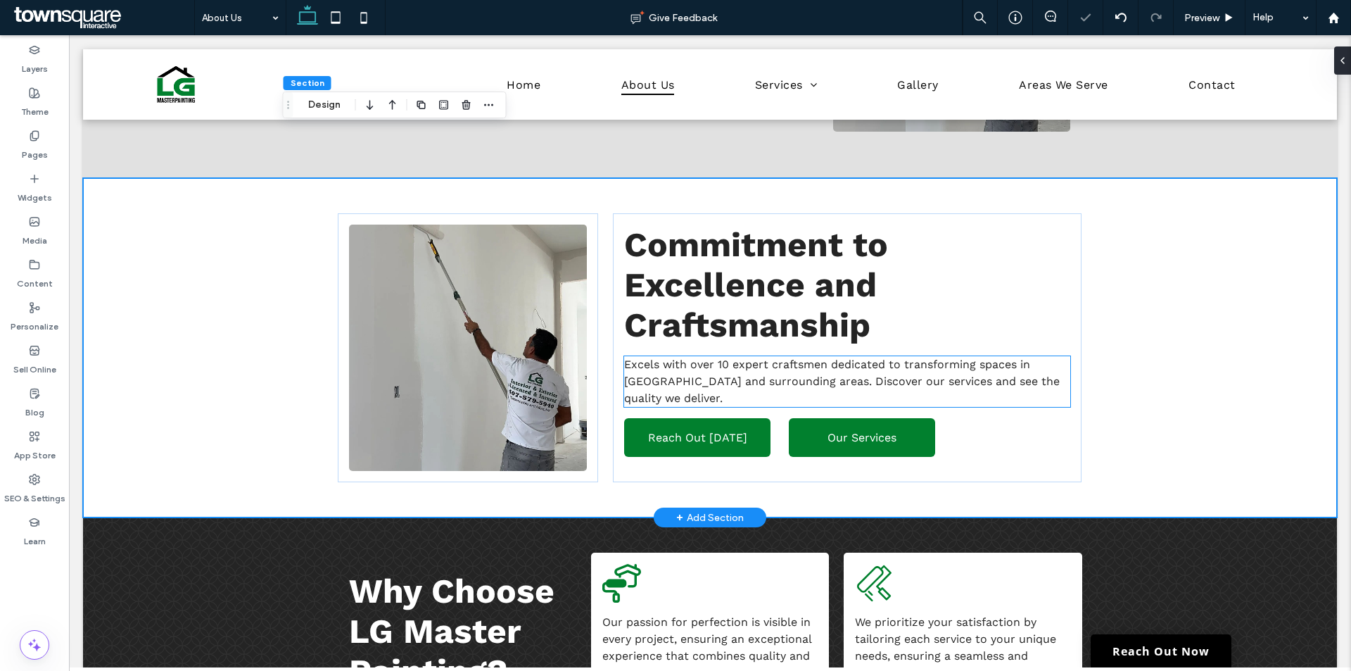
scroll to position [352, 0]
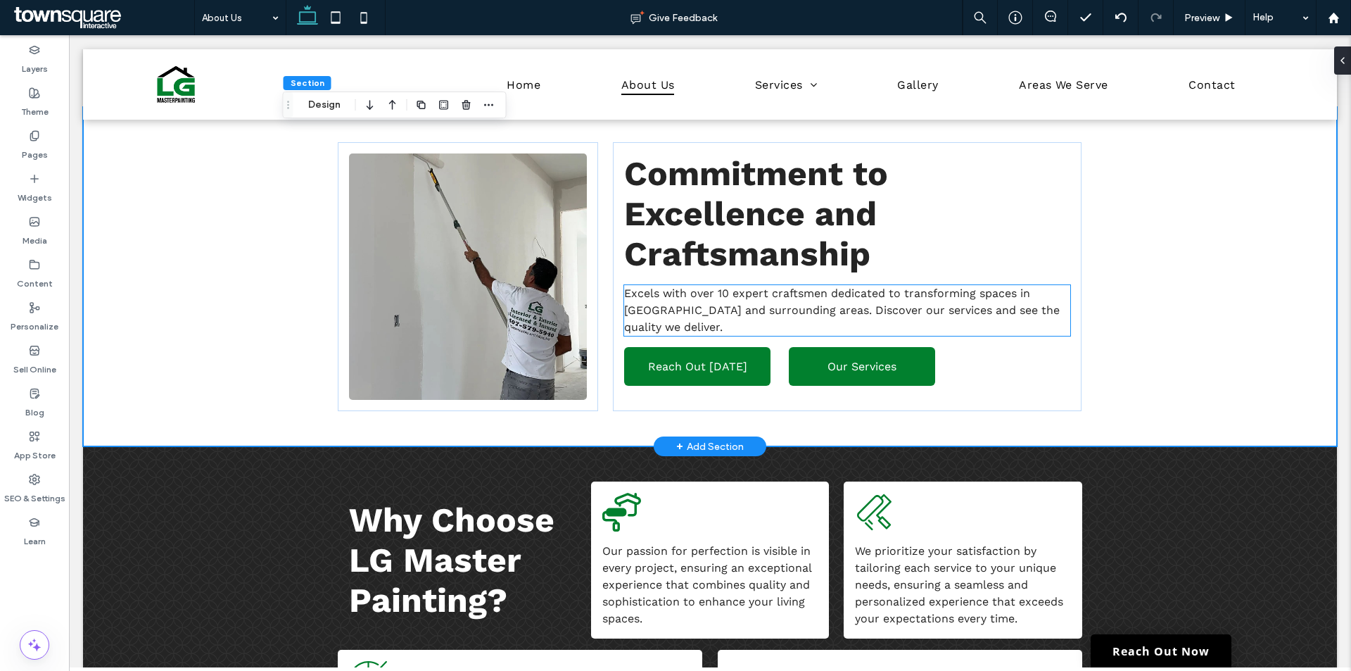
click at [714, 307] on span "Excels with over 10 expert craftsmen dedicated to transforming spaces in [GEOGR…" at bounding box center [842, 309] width 436 height 47
click at [714, 307] on div "Excels with over 10 expert craftsmen dedicated to transforming spaces in [GEOGR…" at bounding box center [847, 310] width 446 height 51
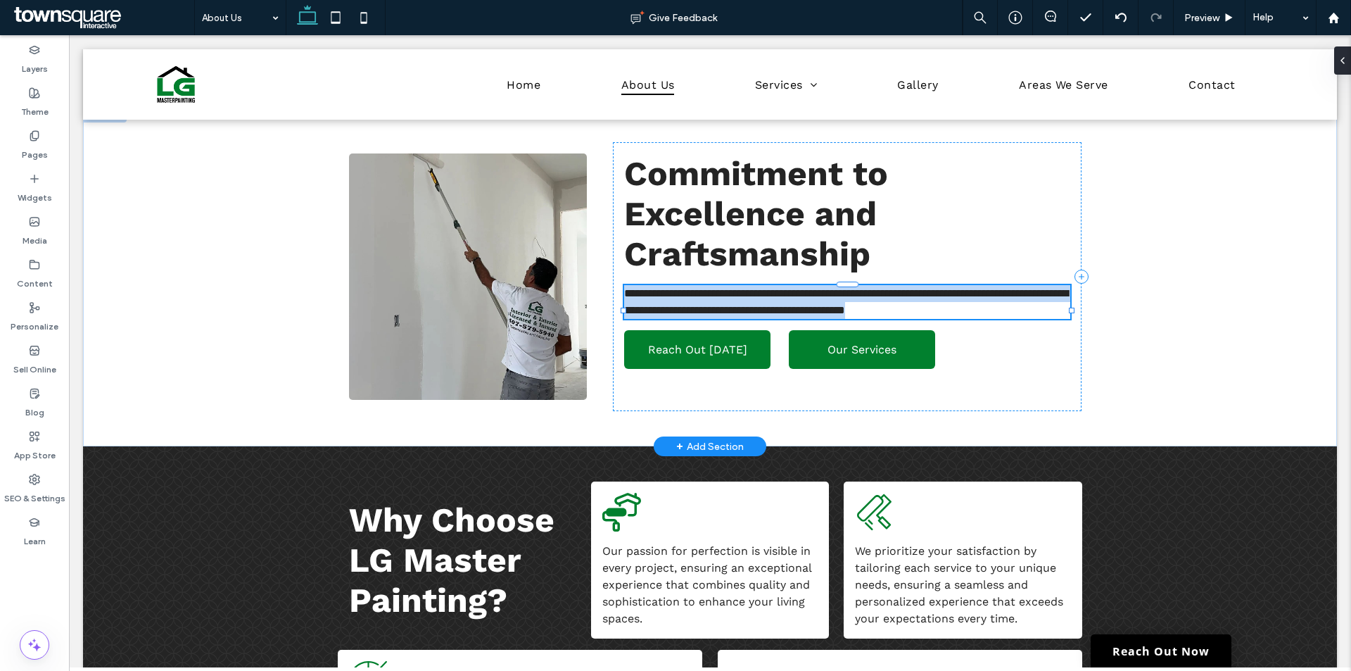
type input "*********"
type input "**"
paste div
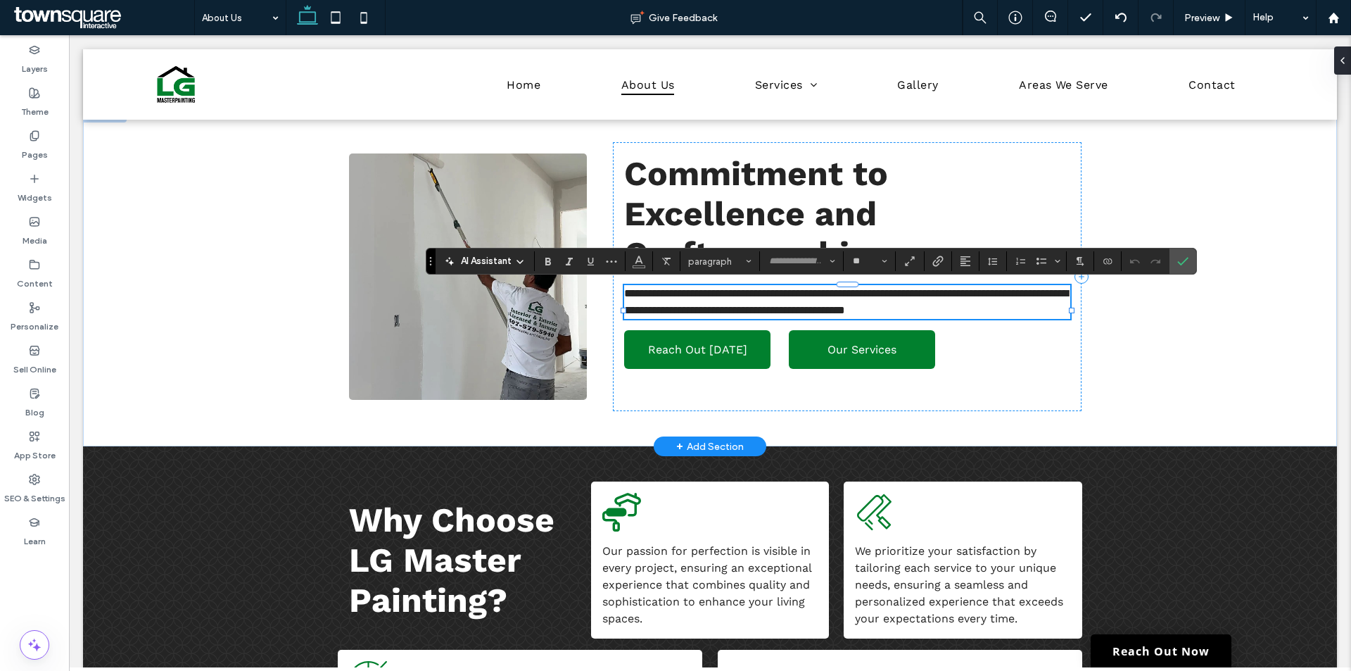
scroll to position [30, 0]
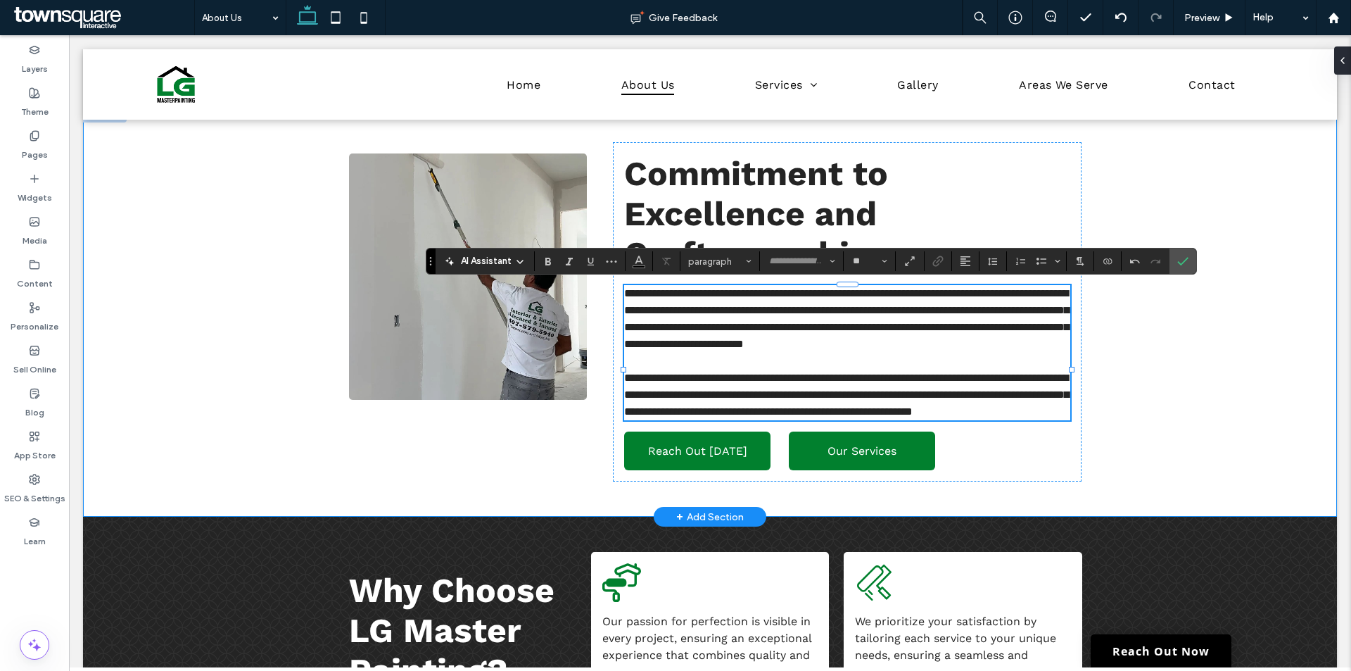
click at [1141, 353] on div "**********" at bounding box center [710, 312] width 1254 height 410
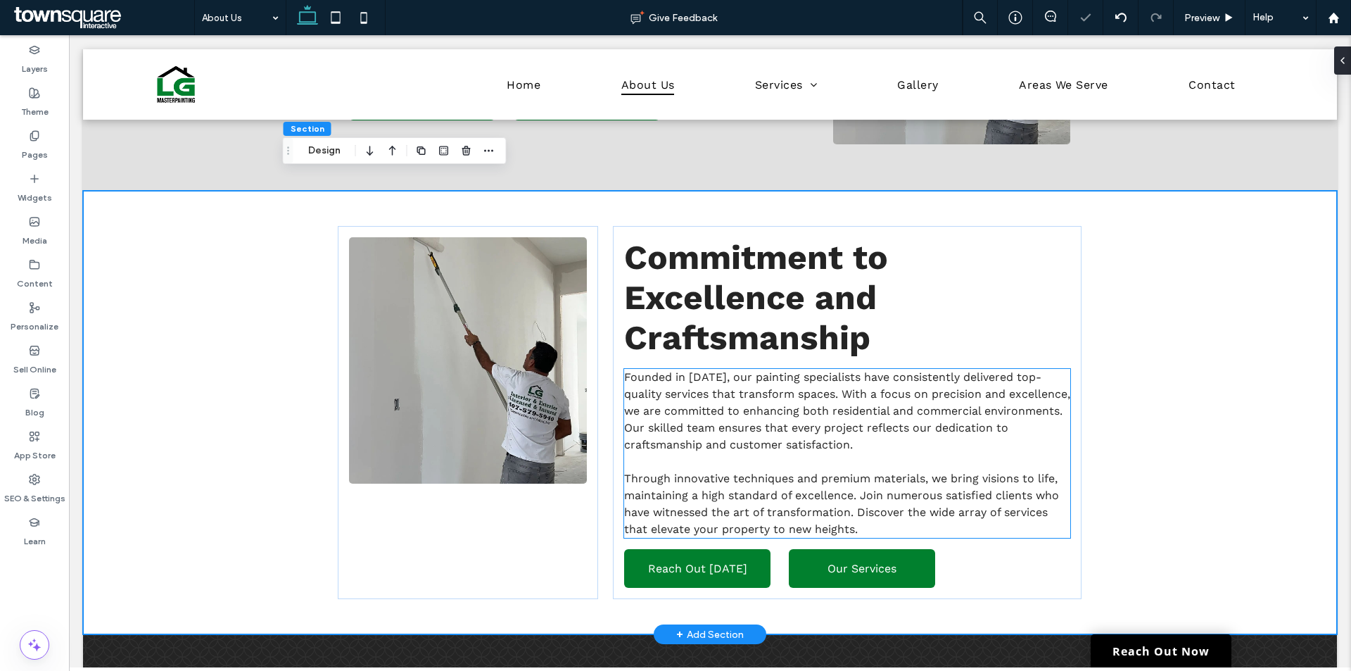
scroll to position [234, 0]
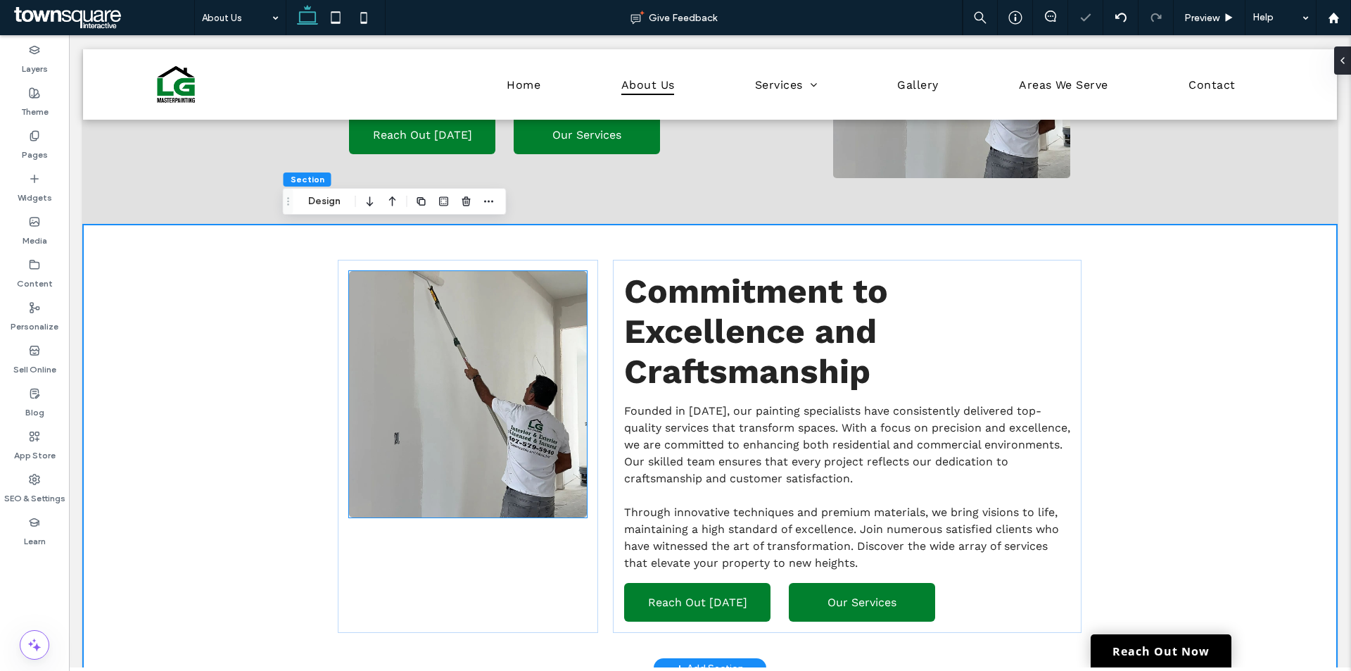
click at [495, 405] on img at bounding box center [468, 394] width 238 height 246
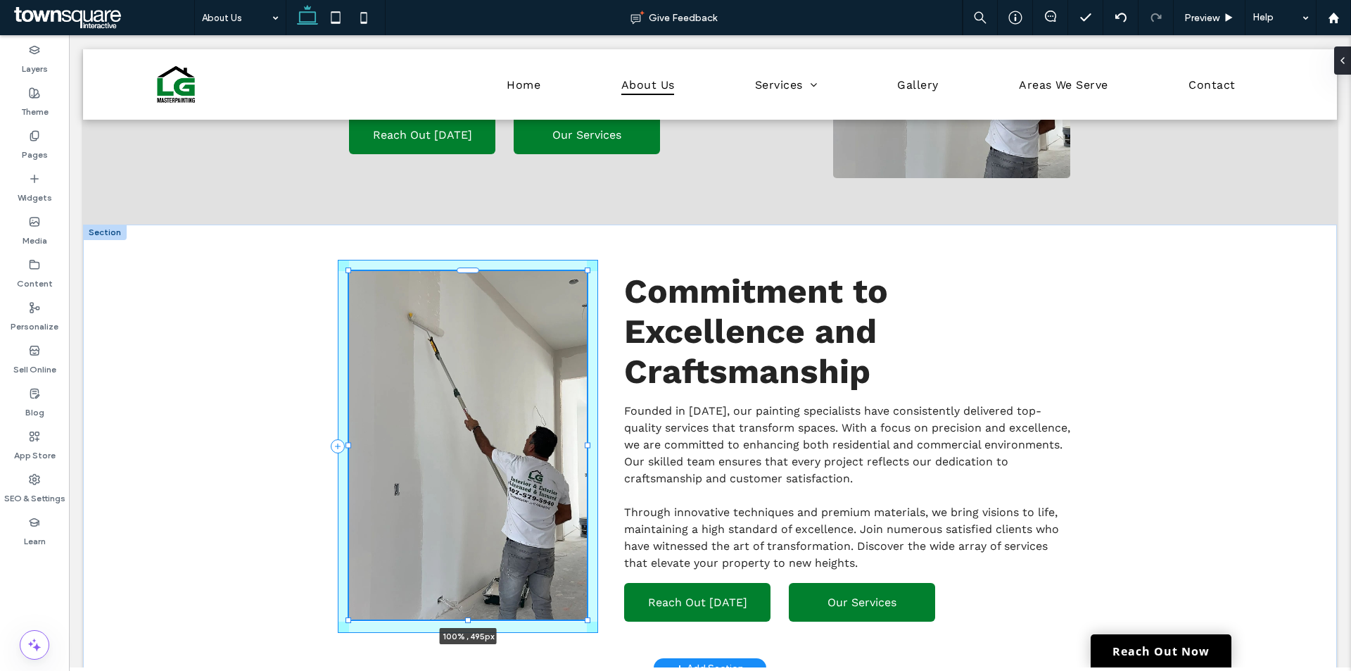
drag, startPoint x: 464, startPoint y: 526, endPoint x: 472, endPoint y: 619, distance: 93.3
click at [350, 272] on div at bounding box center [349, 271] width 1 height 1
type input "***"
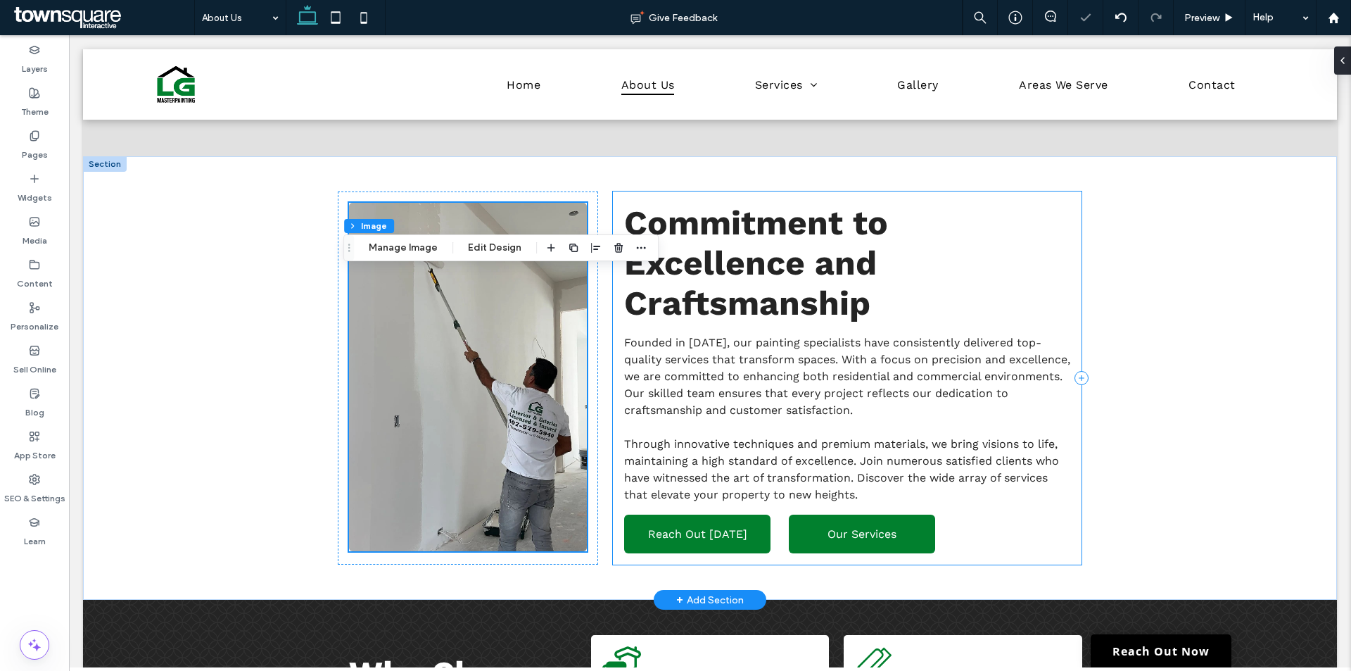
scroll to position [352, 0]
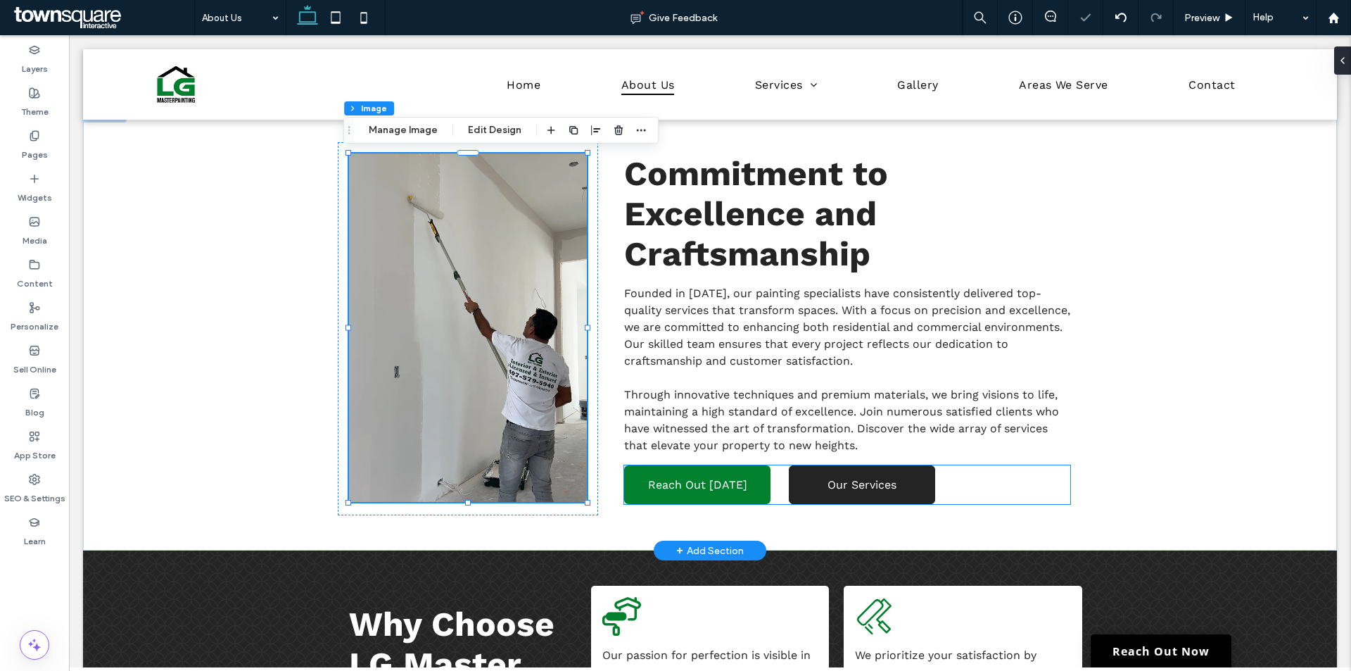
click at [854, 471] on link "Our Services" at bounding box center [862, 484] width 146 height 39
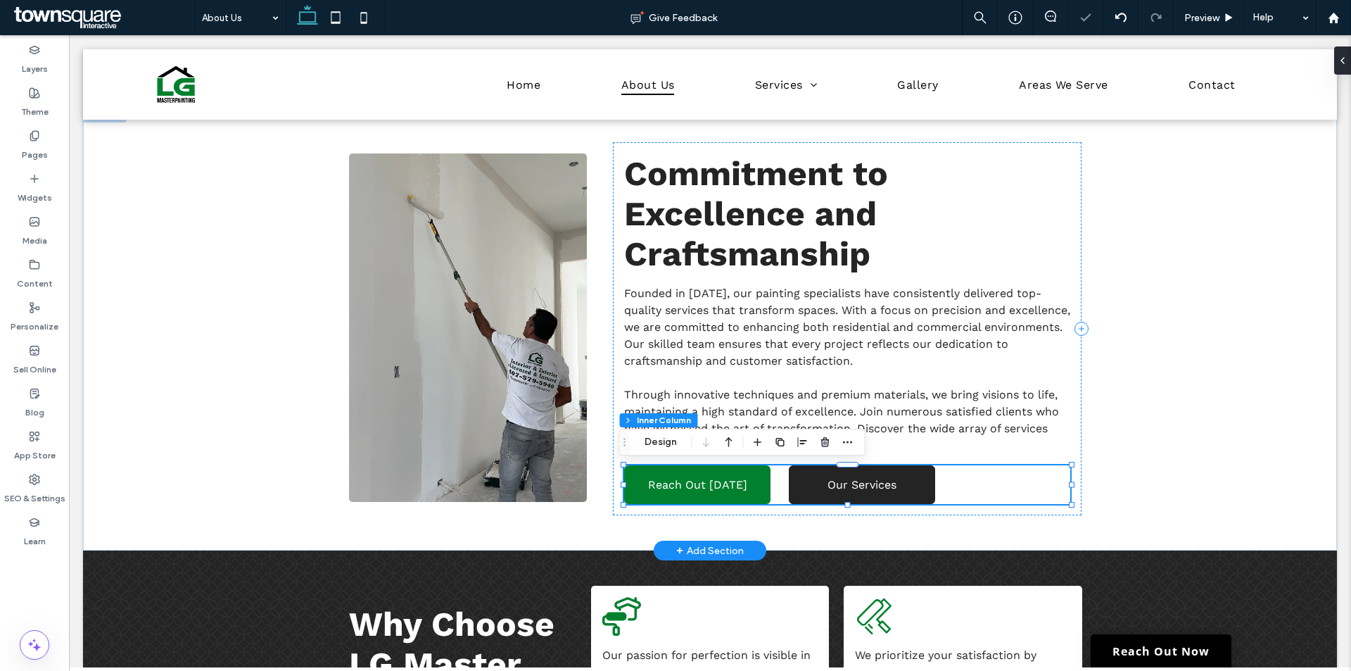
click at [854, 471] on link "Our Services" at bounding box center [862, 484] width 146 height 39
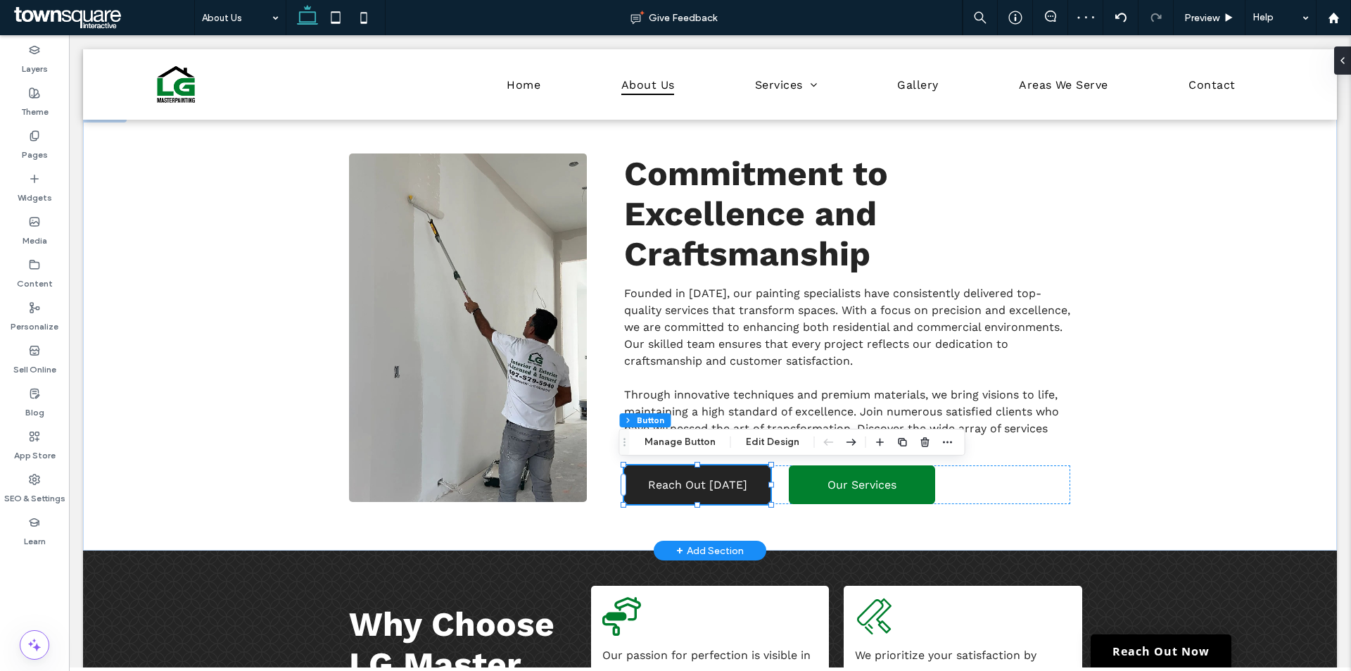
type input "**"
click at [714, 479] on span "Reach Out [DATE]" at bounding box center [697, 484] width 99 height 13
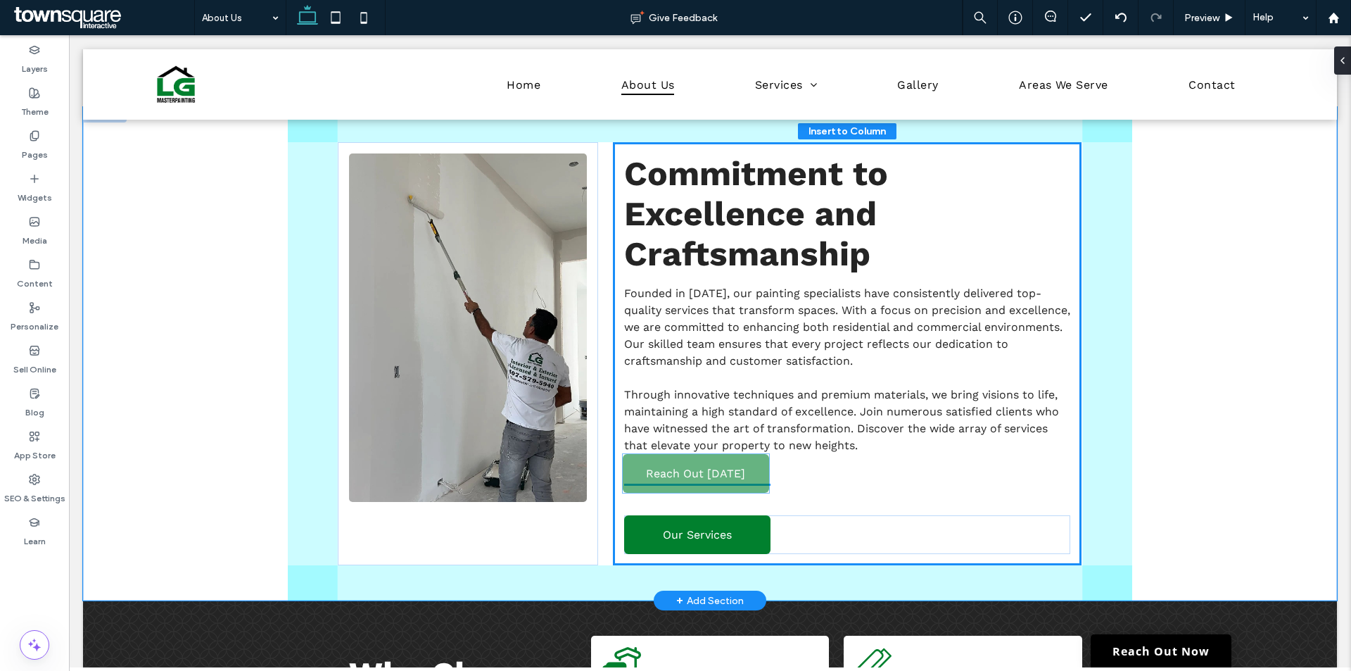
drag, startPoint x: 711, startPoint y: 480, endPoint x: 715, endPoint y: 469, distance: 11.8
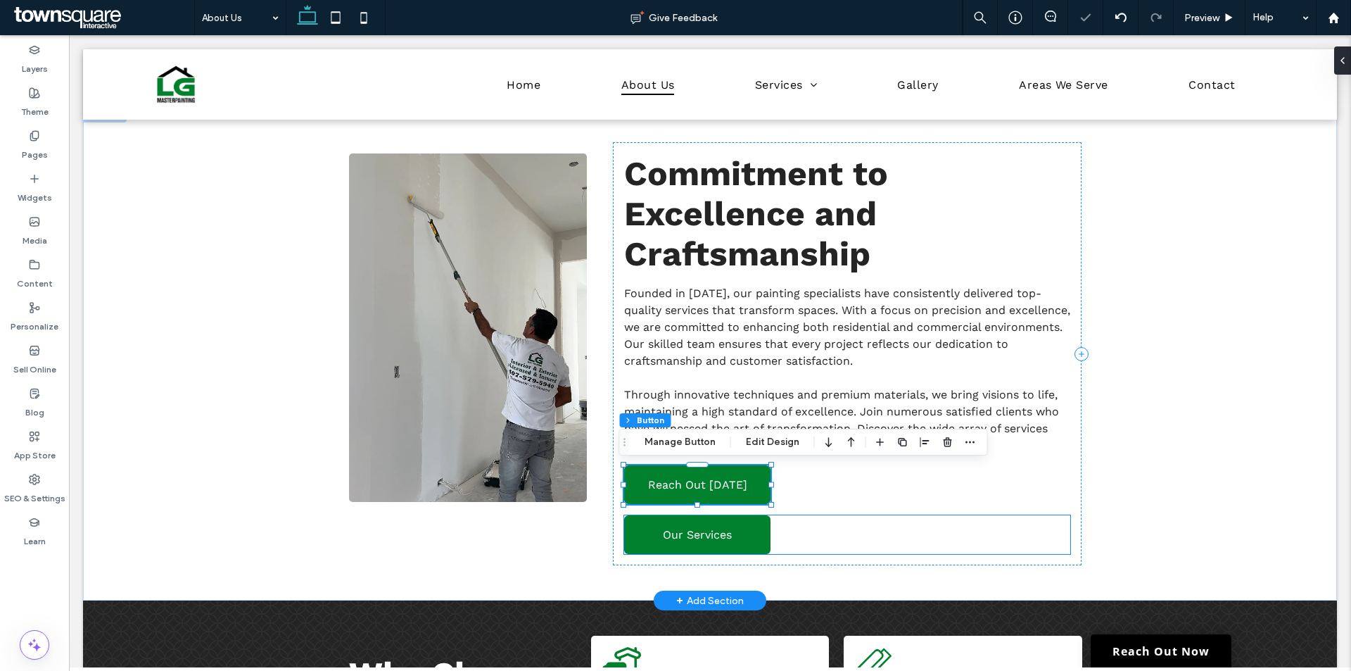
click at [842, 525] on div "Our Services" at bounding box center [847, 534] width 446 height 39
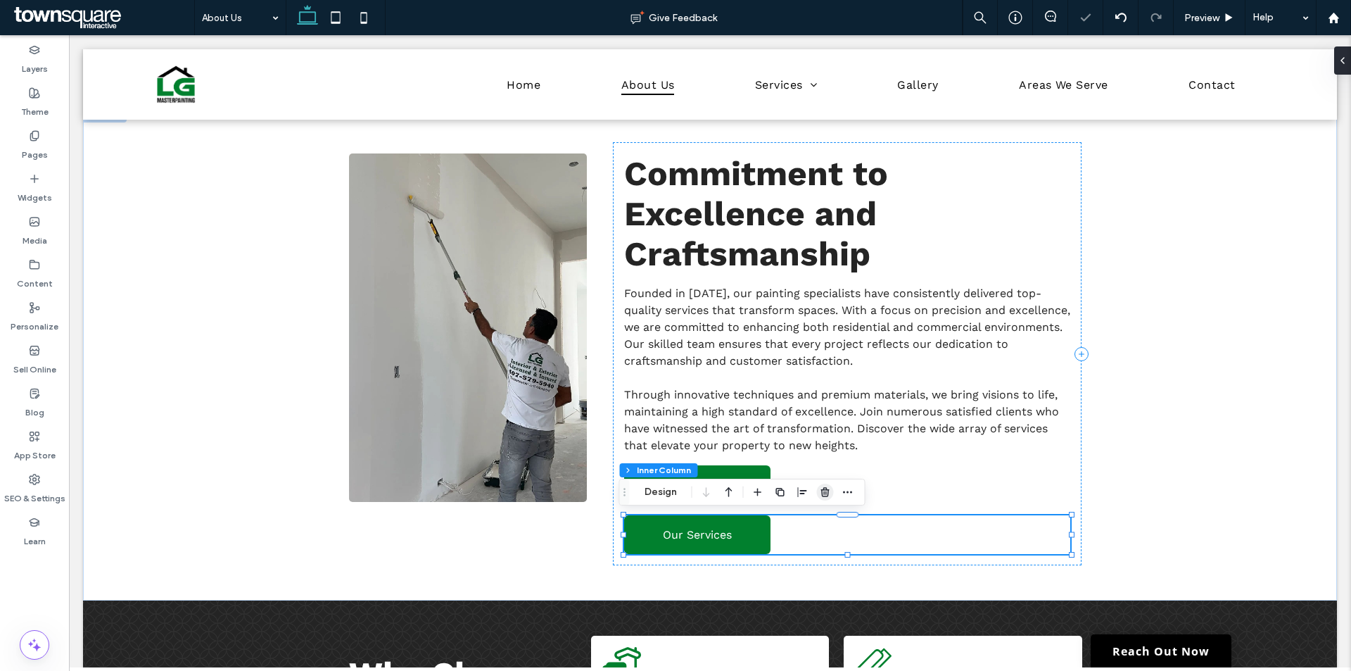
click at [825, 493] on icon "button" at bounding box center [825, 491] width 11 height 11
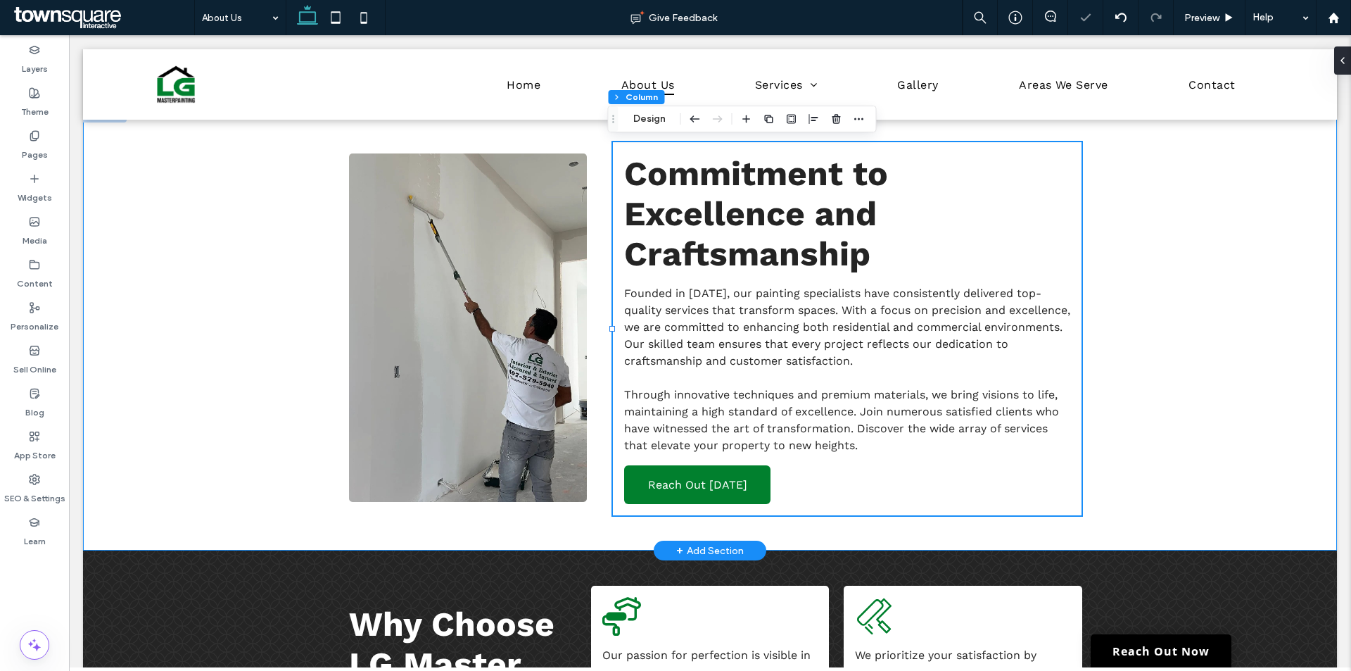
drag, startPoint x: 1242, startPoint y: 459, endPoint x: 1099, endPoint y: 450, distance: 143.2
click at [1236, 458] on div "Commitment to Excellence and Craftsmanship Founded in [DATE], our painting spec…" at bounding box center [710, 328] width 1254 height 443
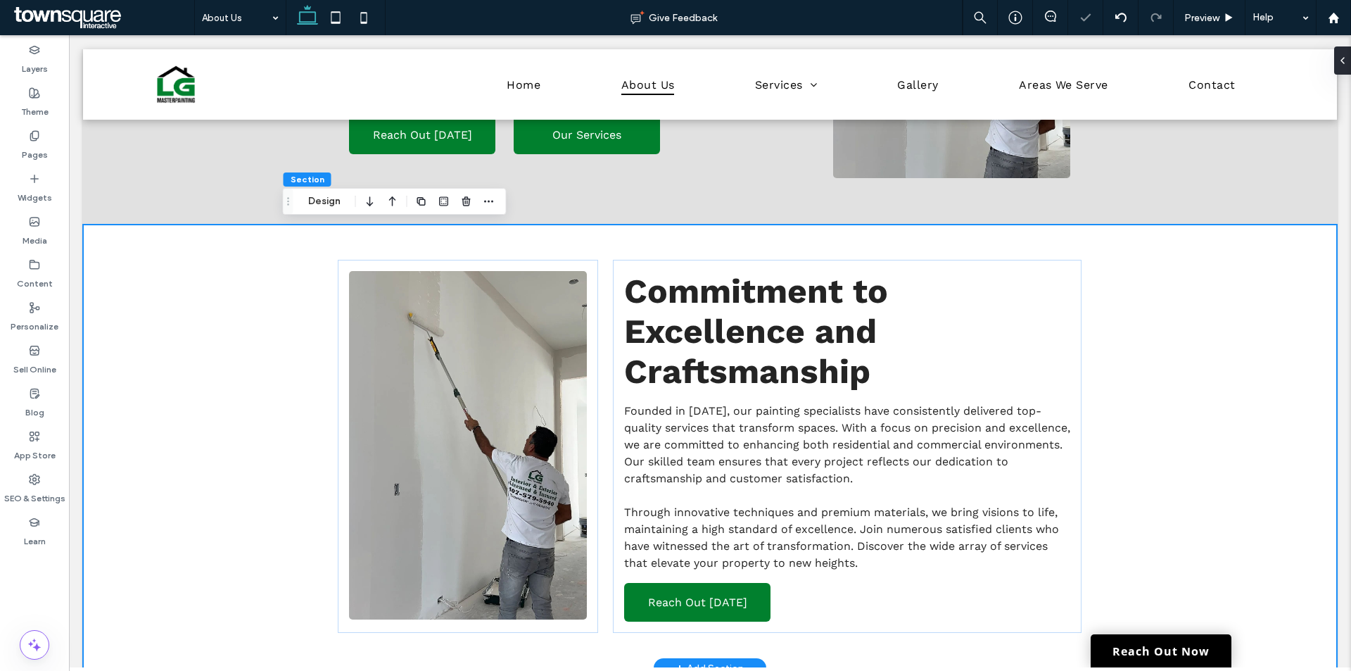
click at [1210, 372] on div "Commitment to Excellence and Craftsmanship Founded in [DATE], our painting spec…" at bounding box center [710, 445] width 1254 height 443
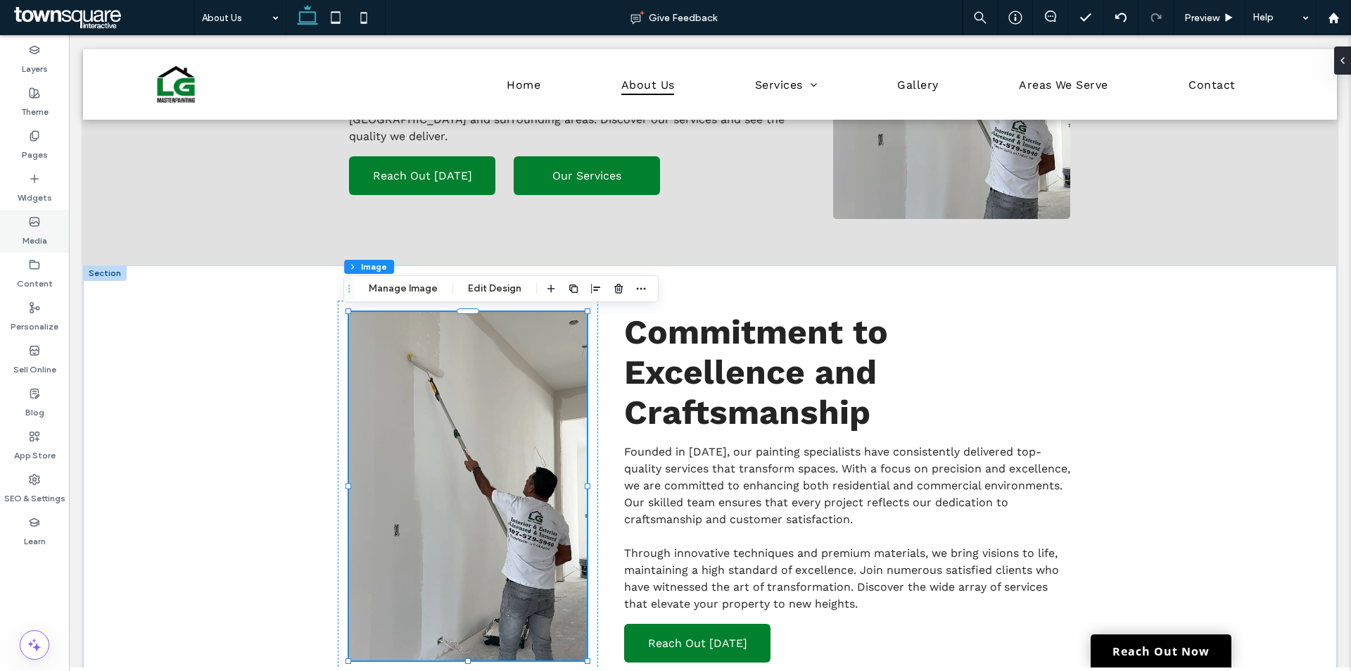
scroll to position [794, 0]
click at [32, 233] on label "Media" at bounding box center [35, 237] width 25 height 20
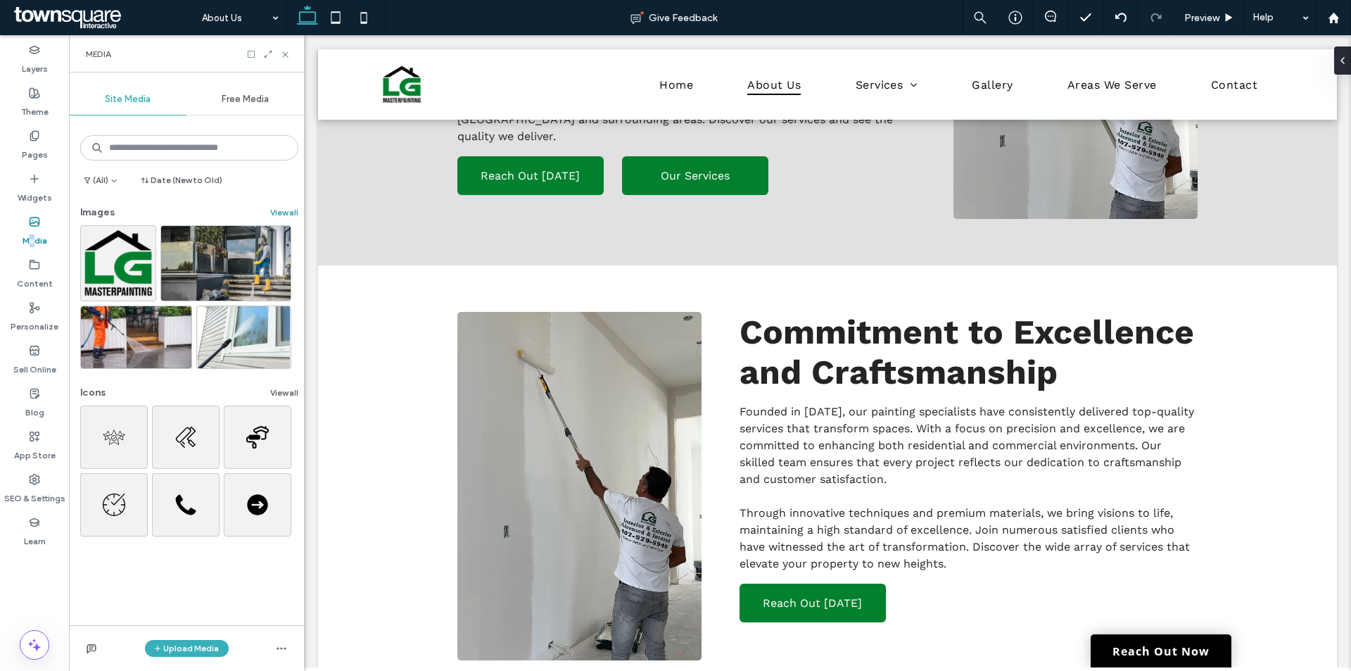
click at [276, 213] on button "View all" at bounding box center [284, 212] width 28 height 17
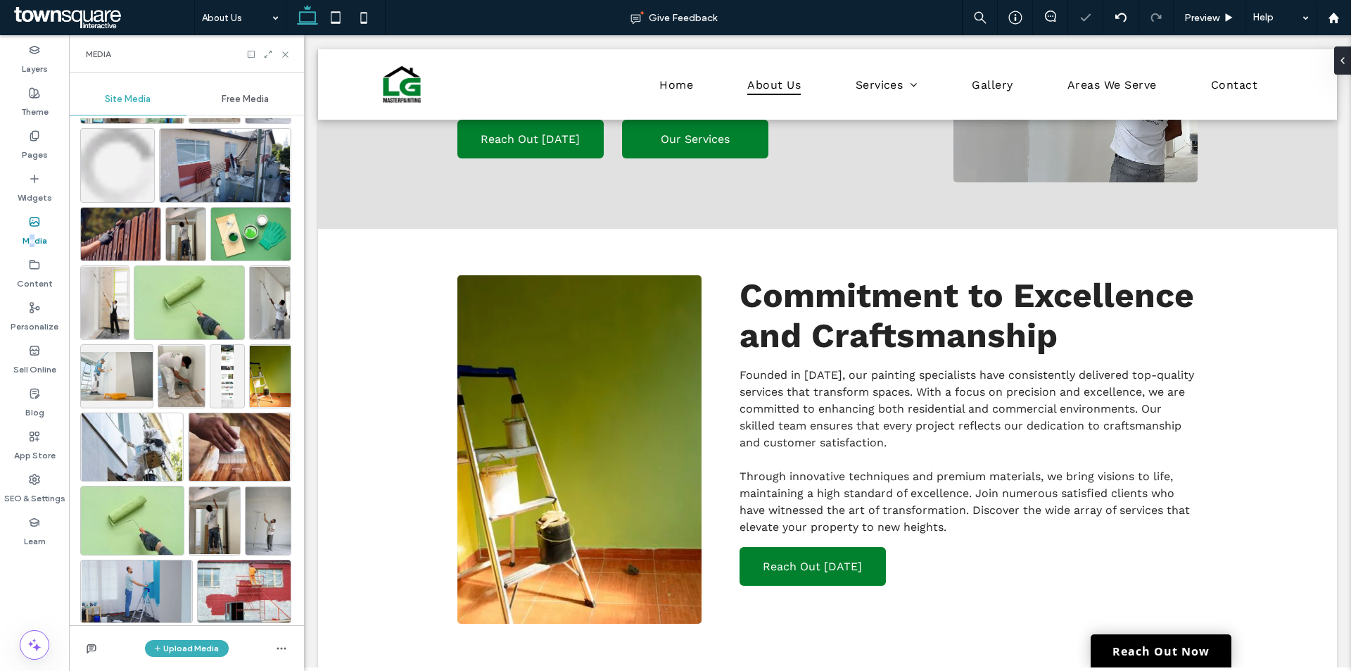
scroll to position [194, 0]
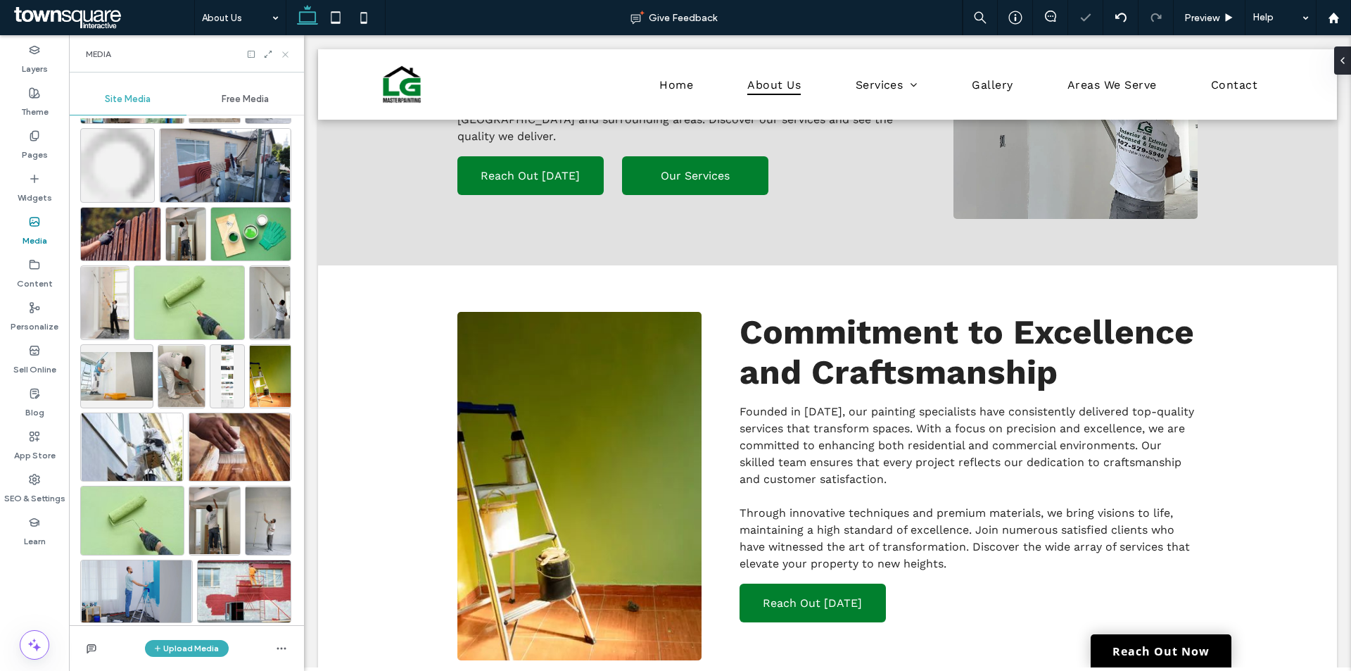
drag, startPoint x: 282, startPoint y: 51, endPoint x: 196, endPoint y: 38, distance: 87.5
click at [282, 51] on icon at bounding box center [285, 54] width 11 height 11
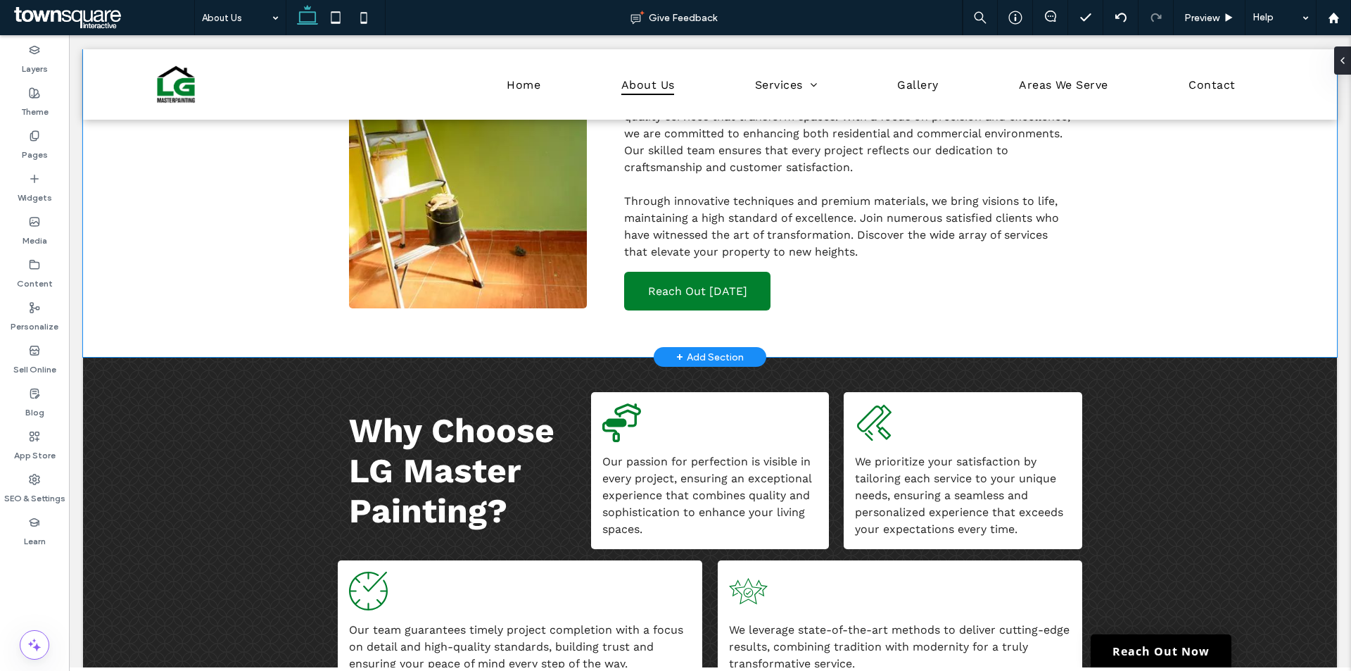
click at [1185, 283] on div "Commitment to Excellence and Craftsmanship Founded in [DATE], our painting spec…" at bounding box center [710, 134] width 1254 height 443
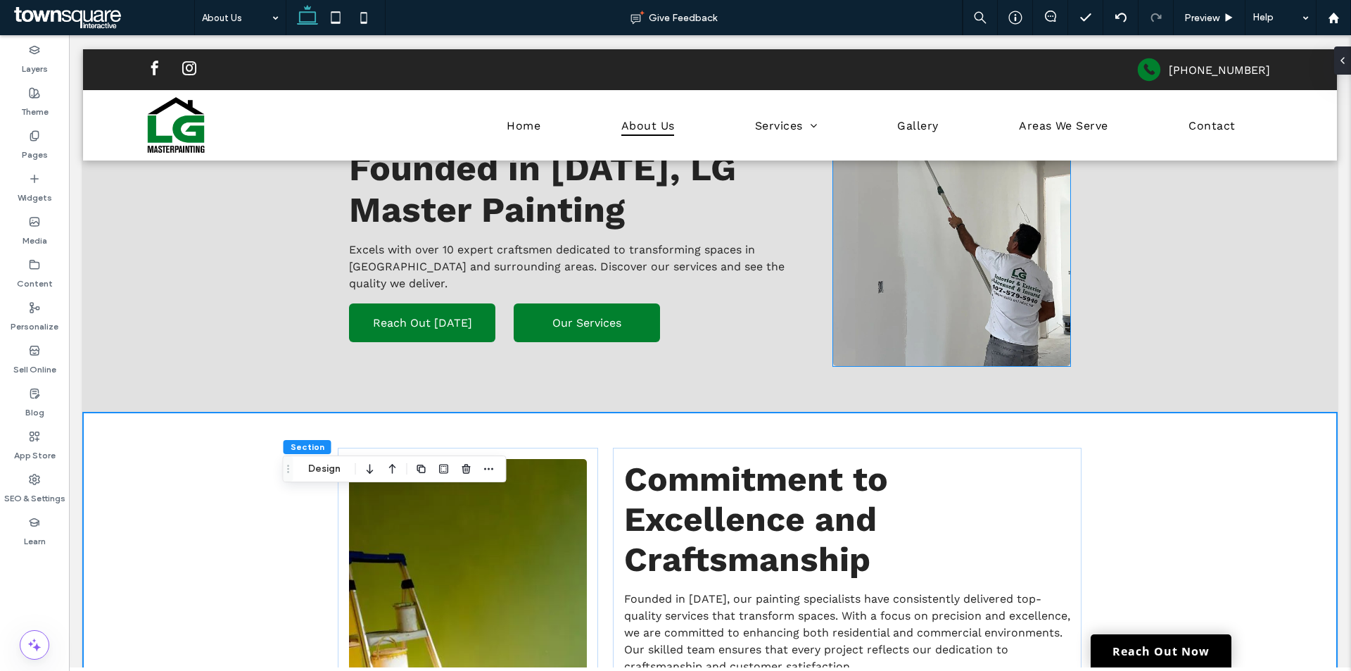
scroll to position [586, 0]
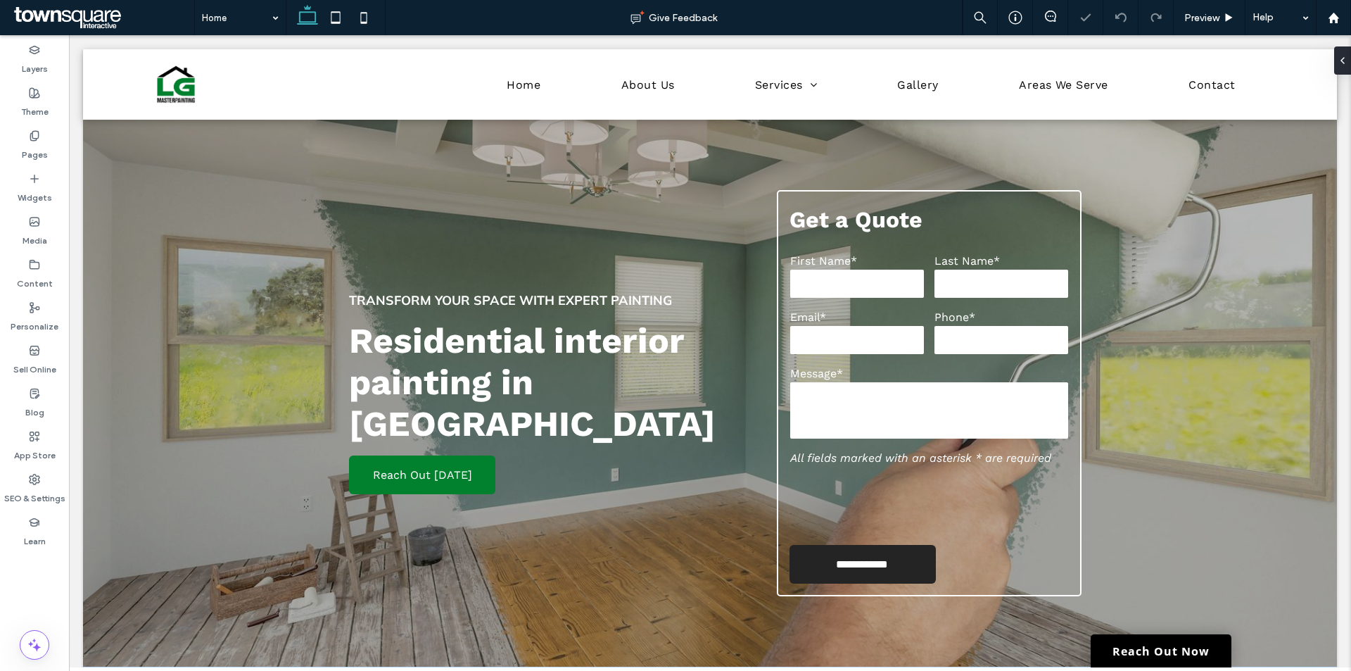
scroll to position [510, 0]
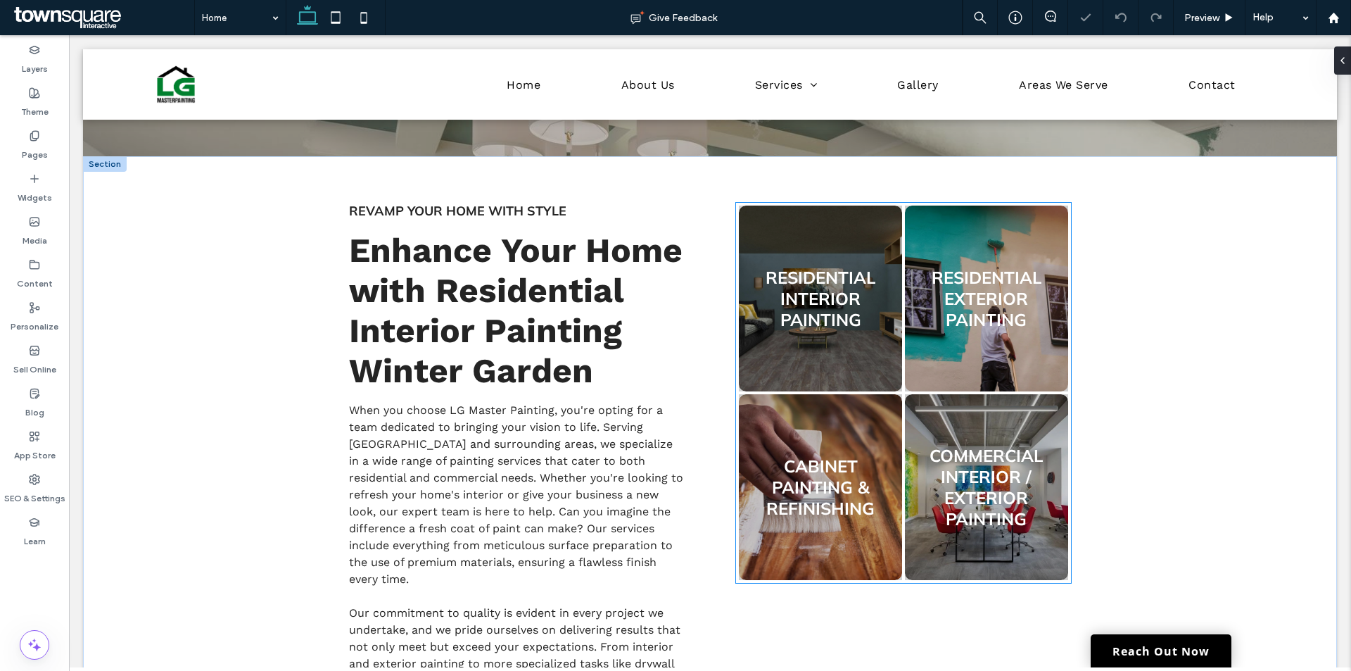
click at [954, 350] on link at bounding box center [986, 298] width 173 height 197
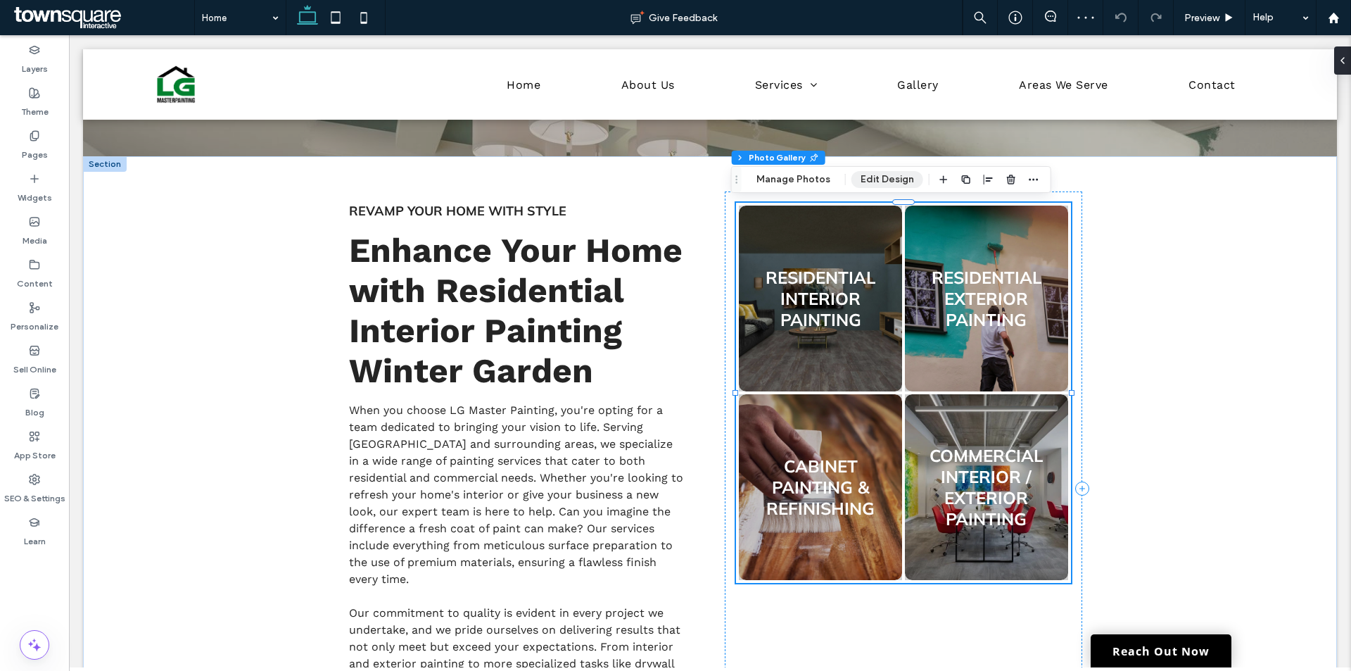
click at [880, 179] on button "Edit Design" at bounding box center [888, 179] width 72 height 17
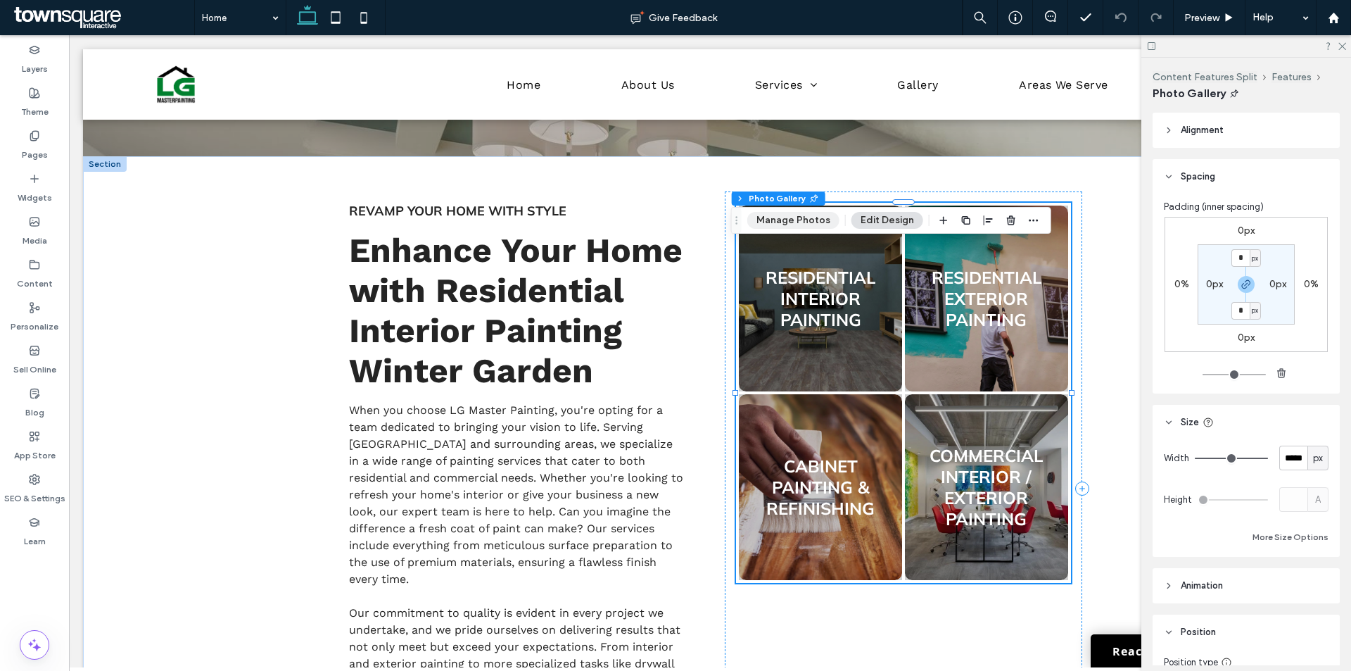
click at [788, 216] on button "Manage Photos" at bounding box center [793, 220] width 92 height 17
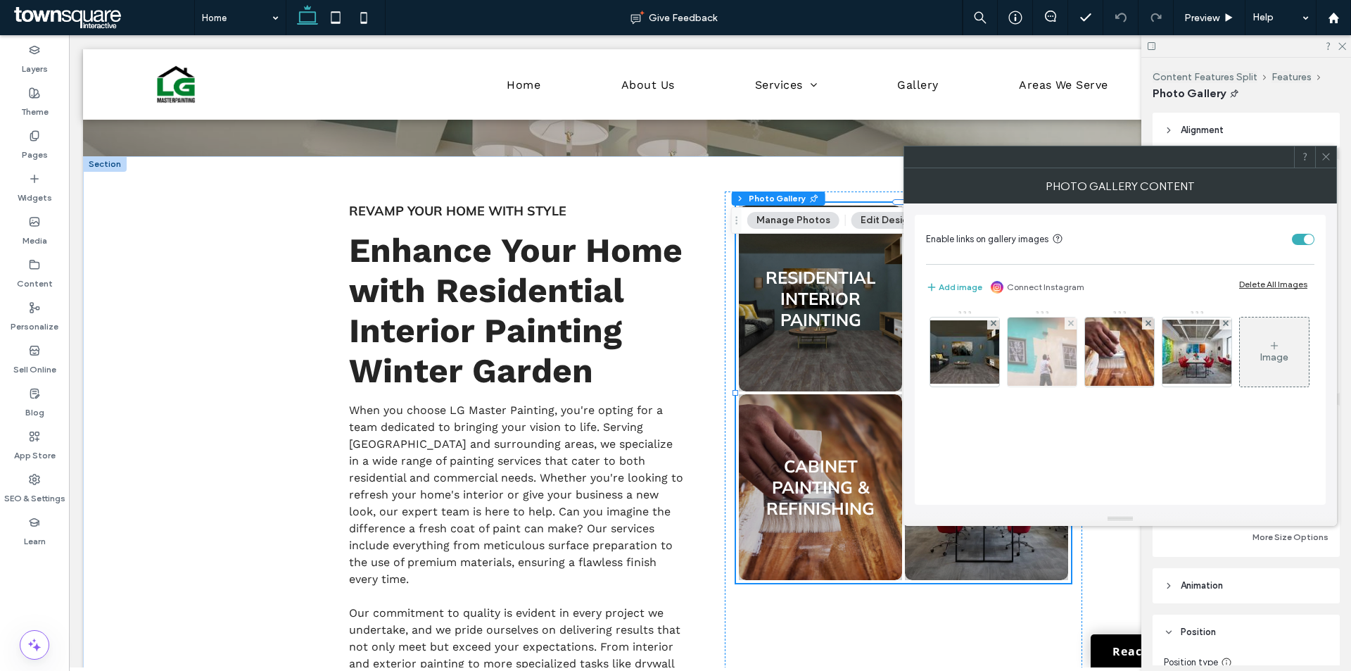
click at [1039, 344] on img at bounding box center [1042, 351] width 103 height 69
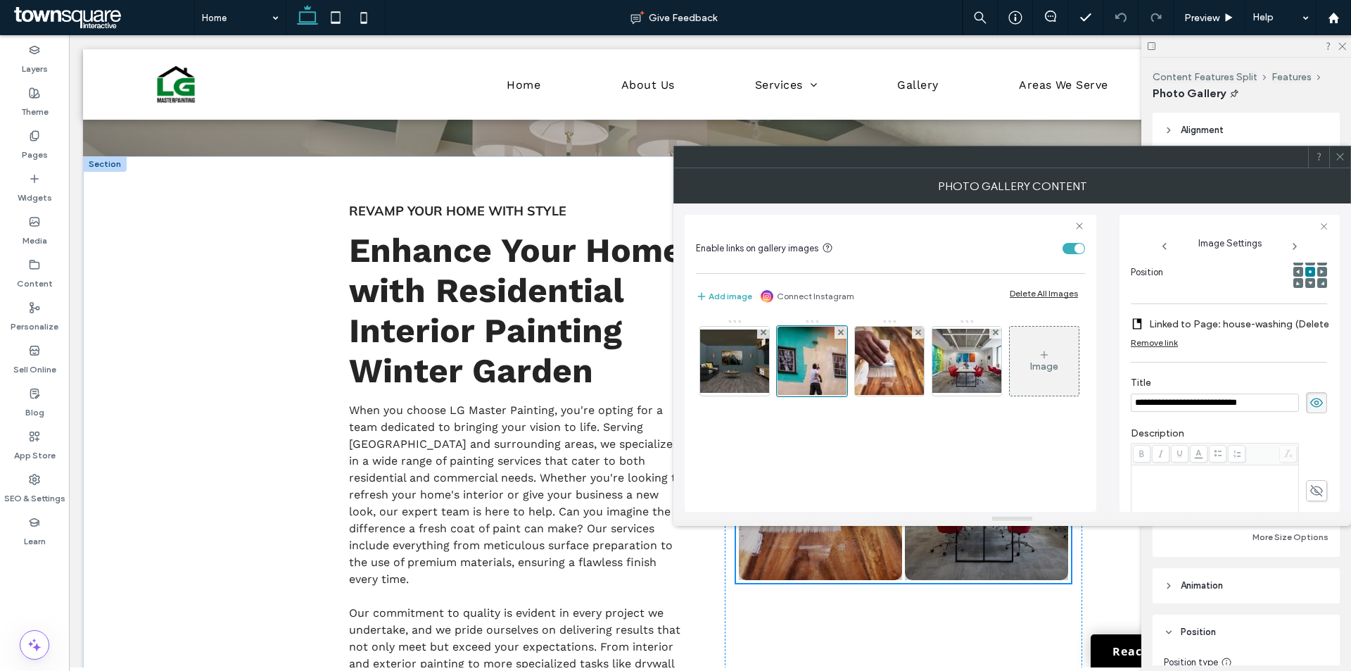
scroll to position [0, 0]
click at [1219, 322] on label "Linked to Page: house-washing (Deleted)" at bounding box center [1244, 324] width 190 height 26
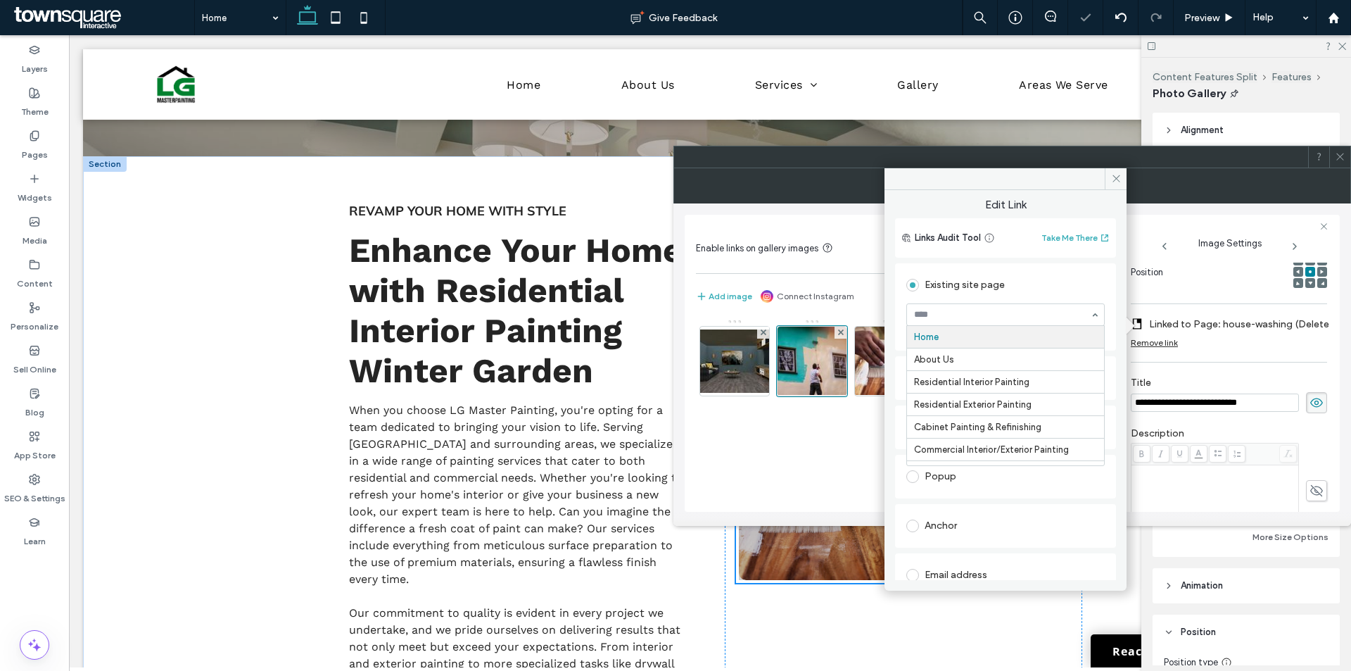
drag, startPoint x: 986, startPoint y: 315, endPoint x: 985, endPoint y: 331, distance: 15.5
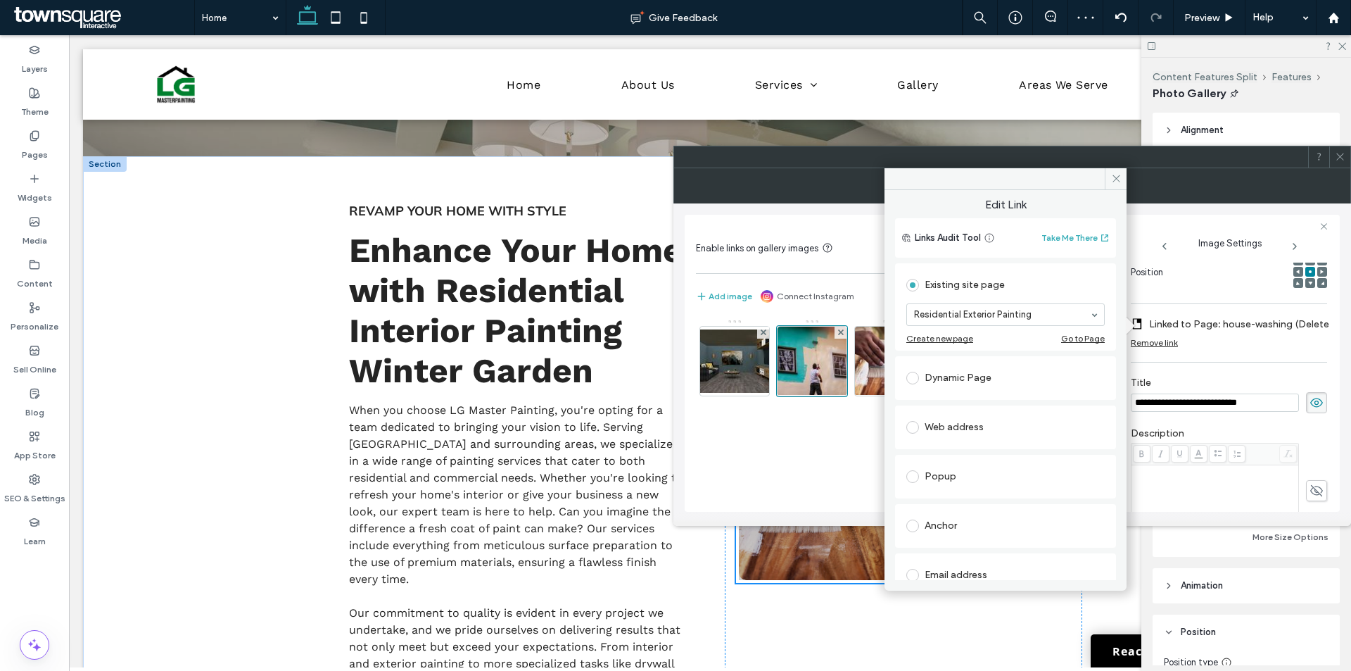
drag, startPoint x: 981, startPoint y: 405, endPoint x: 1017, endPoint y: 393, distance: 38.1
click at [1116, 176] on icon at bounding box center [1116, 178] width 11 height 11
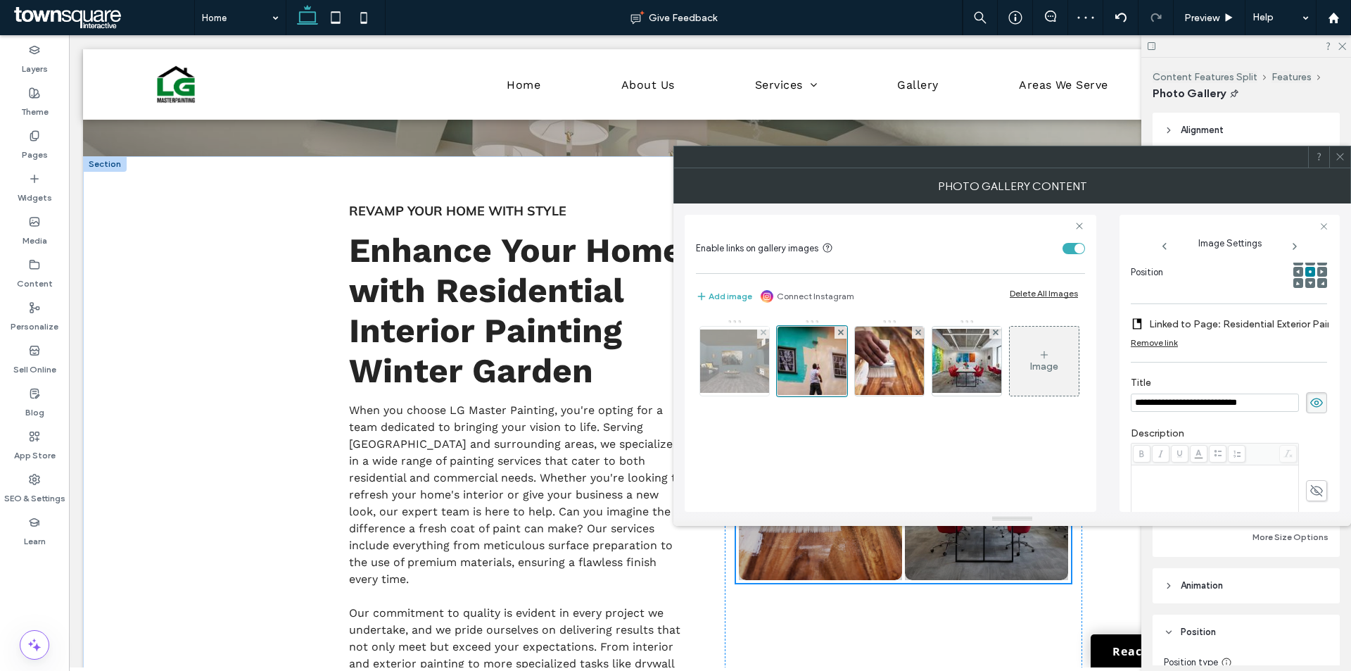
click at [726, 355] on img at bounding box center [734, 360] width 113 height 63
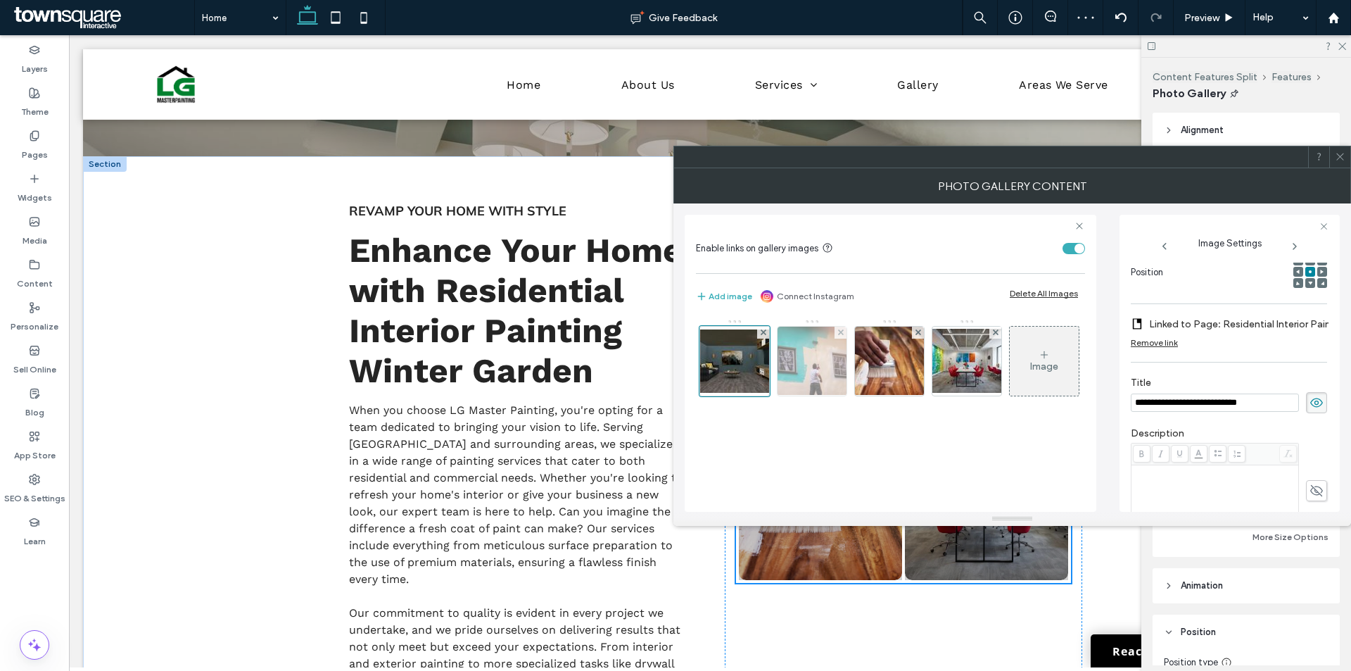
click at [766, 360] on div at bounding box center [735, 361] width 70 height 70
click at [804, 360] on img at bounding box center [812, 361] width 103 height 69
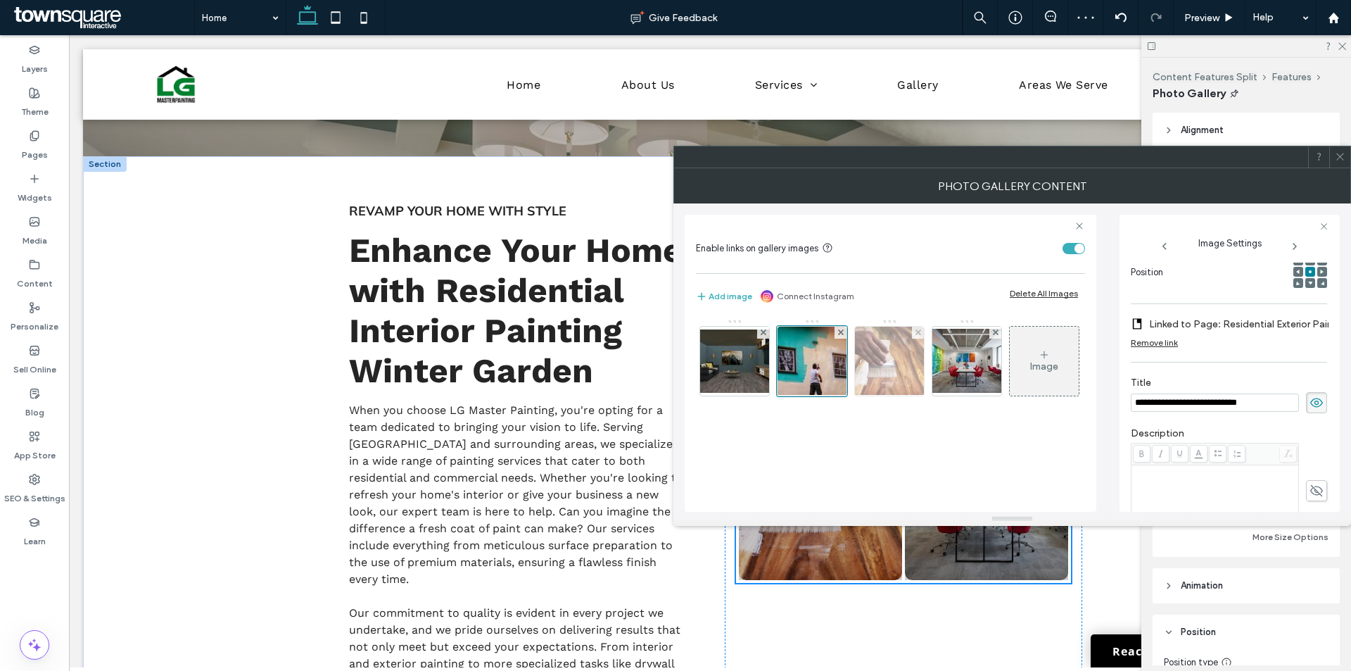
click at [893, 361] on img at bounding box center [889, 361] width 103 height 69
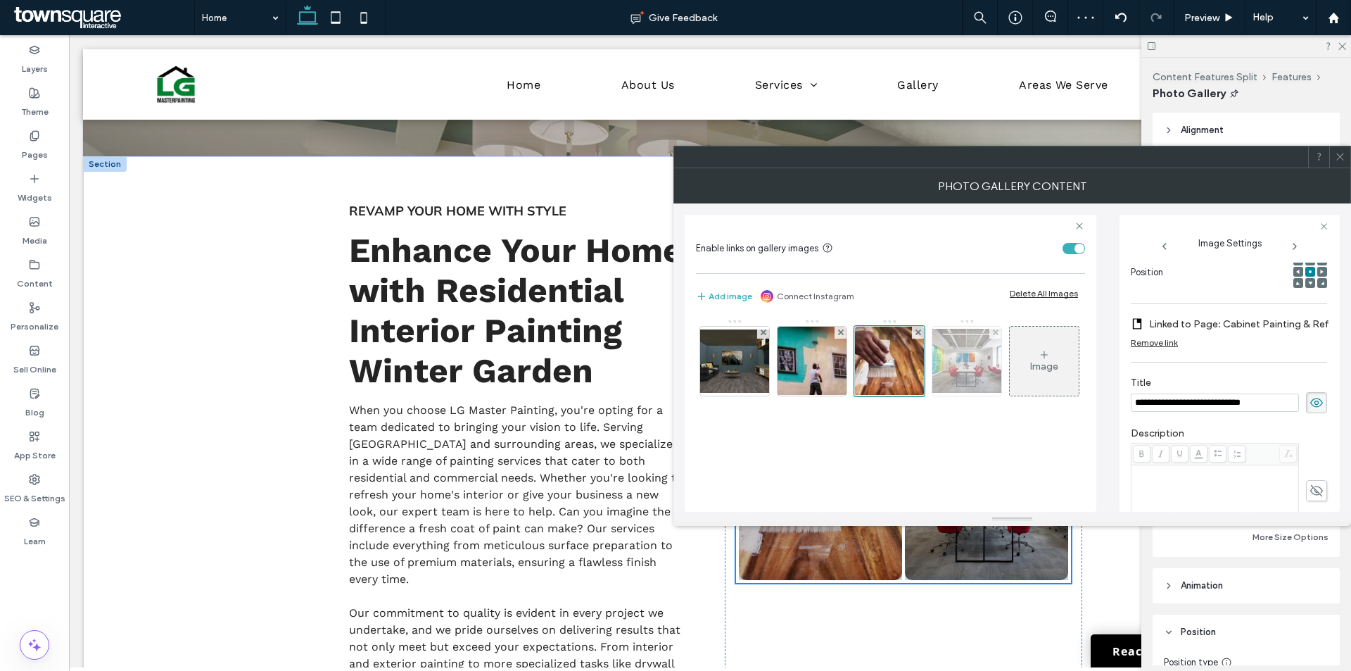
click at [985, 361] on img at bounding box center [967, 361] width 113 height 64
click at [1340, 158] on icon at bounding box center [1340, 156] width 11 height 11
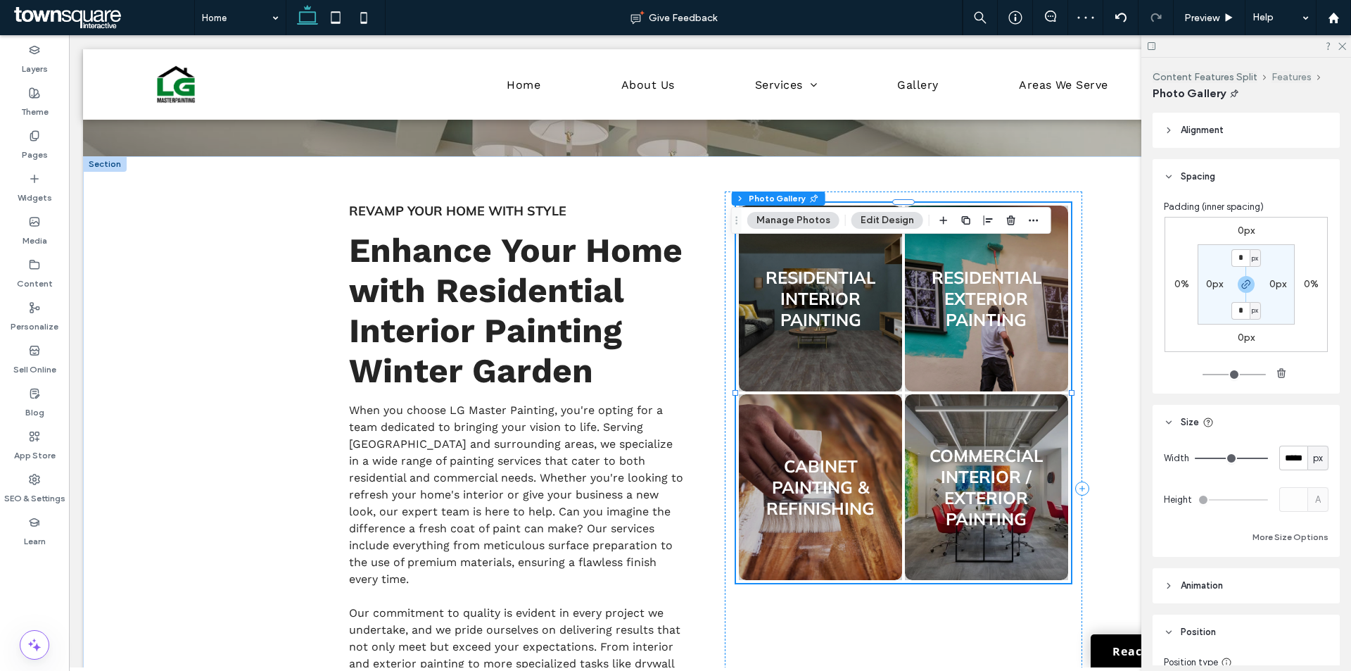
scroll to position [0, 0]
drag, startPoint x: 1342, startPoint y: 47, endPoint x: 1309, endPoint y: 87, distance: 51.4
click at [1342, 46] on use at bounding box center [1343, 47] width 8 height 8
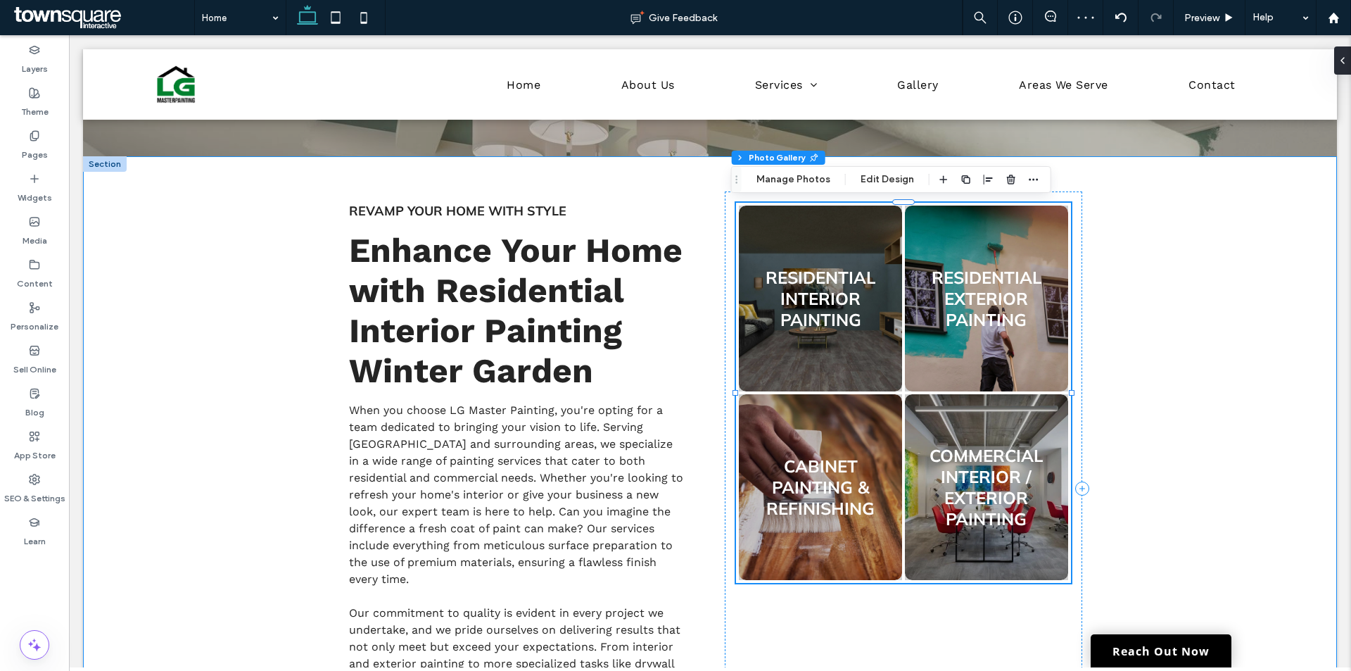
click at [1259, 298] on div "Revamp Your Home with Style Enhance Your Home with Residential Interior Paintin…" at bounding box center [710, 488] width 1254 height 664
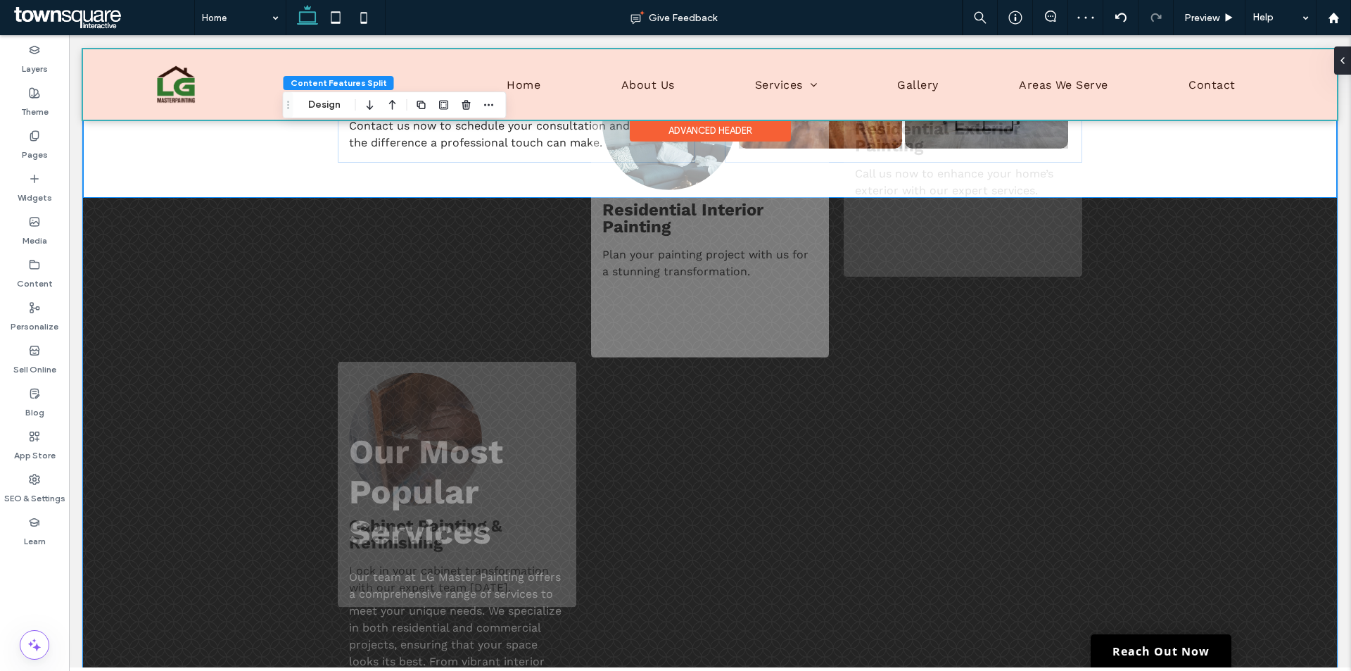
scroll to position [1331, 0]
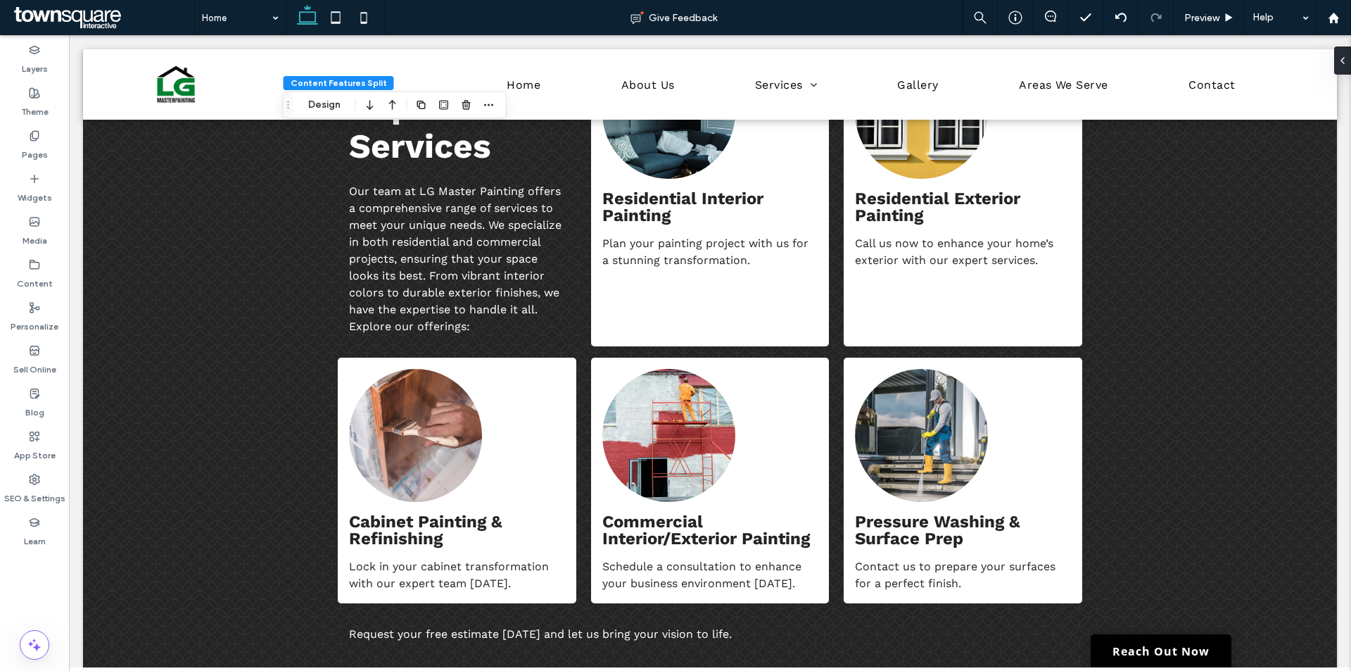
click at [84, 14] on span at bounding box center [103, 18] width 184 height 28
